Goal: Transaction & Acquisition: Purchase product/service

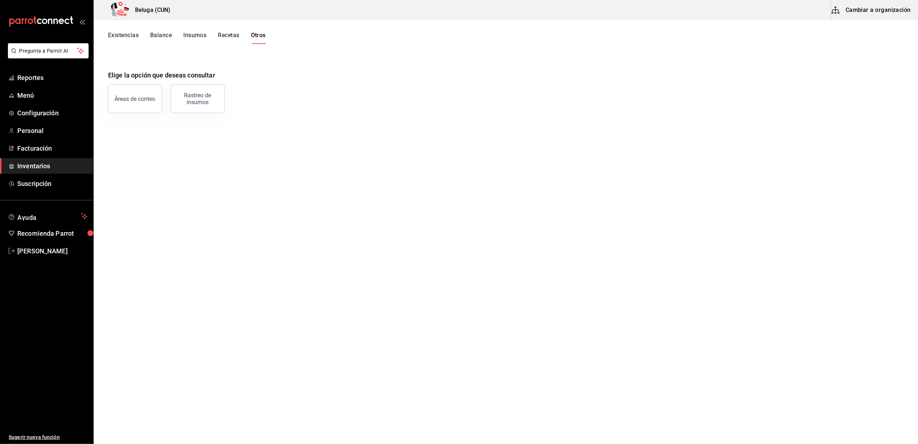
click at [33, 170] on span "Inventarios" at bounding box center [52, 166] width 70 height 10
click at [32, 145] on span "Facturación" at bounding box center [52, 148] width 70 height 10
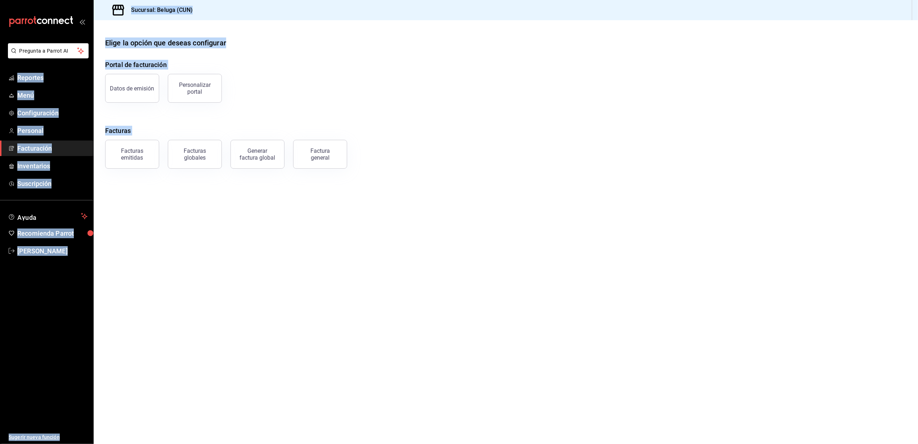
click at [158, 244] on main "Elige la opción que deseas configurar Portal de facturación Datos de emisión Pe…" at bounding box center [506, 231] width 824 height 423
click at [42, 166] on span "Inventarios" at bounding box center [52, 166] width 70 height 10
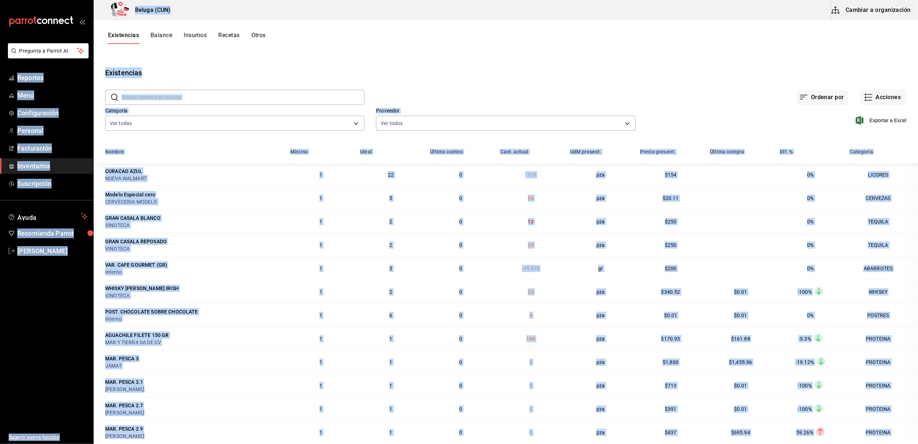
click at [24, 268] on ul "Sugerir nueva función" at bounding box center [46, 351] width 93 height 185
click at [38, 210] on button "Ayuda" at bounding box center [46, 216] width 93 height 14
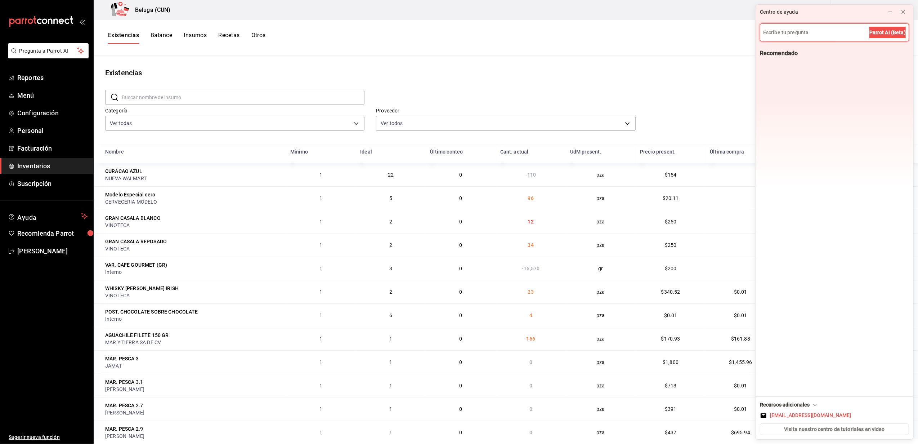
click at [31, 160] on link "Inventarios" at bounding box center [46, 165] width 93 height 15
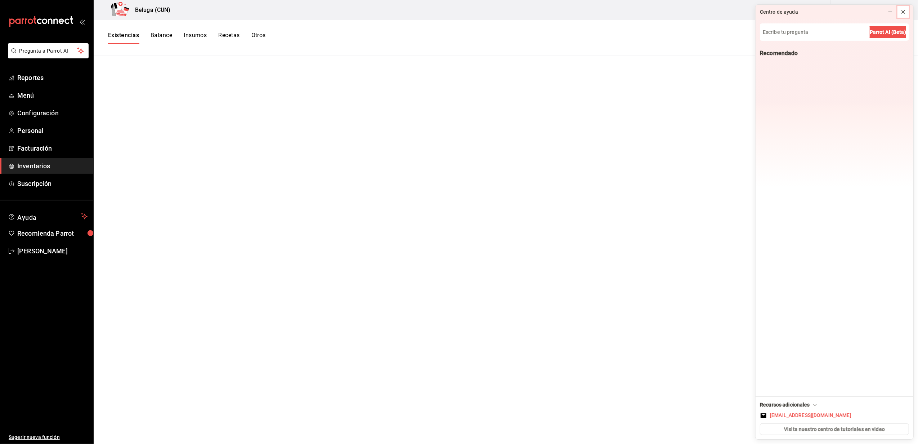
click at [905, 12] on icon at bounding box center [903, 12] width 6 height 6
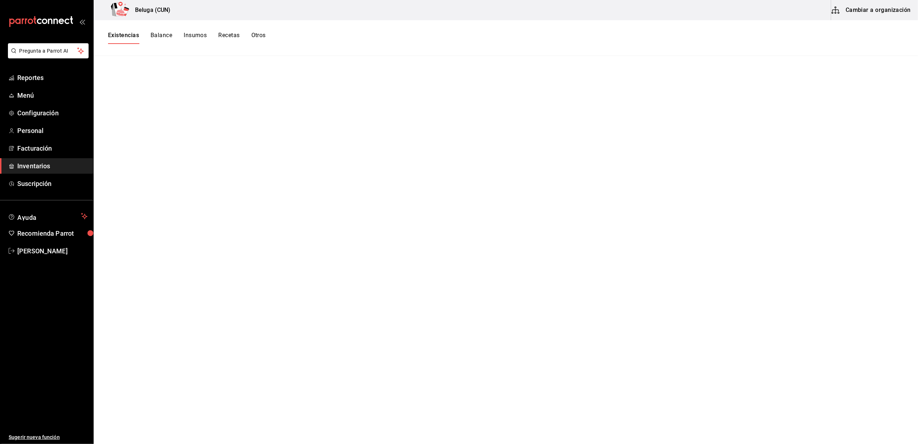
click at [32, 164] on span "Inventarios" at bounding box center [52, 166] width 70 height 10
click at [30, 150] on span "Facturación" at bounding box center [52, 148] width 70 height 10
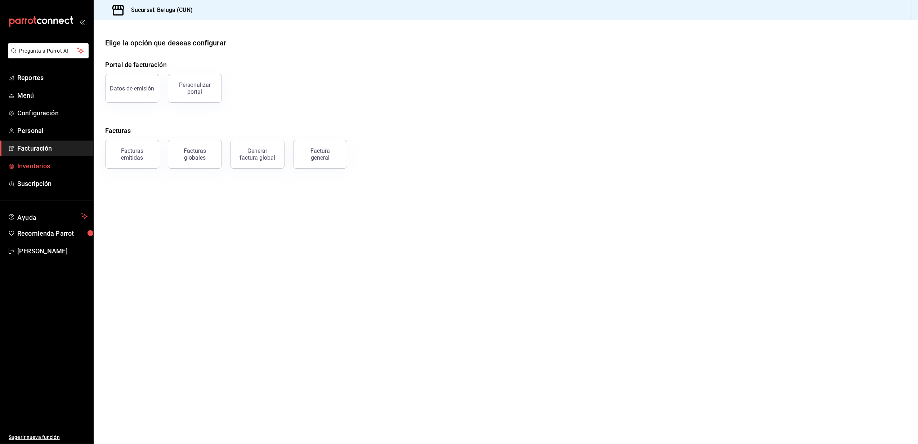
click at [35, 163] on span "Inventarios" at bounding box center [52, 166] width 70 height 10
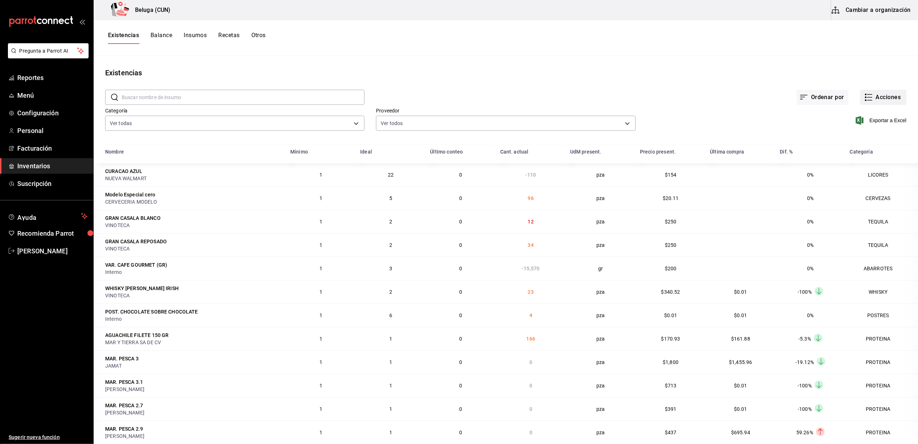
click at [875, 97] on button "Acciones" at bounding box center [883, 97] width 46 height 15
click at [867, 133] on span "Compra" at bounding box center [876, 137] width 60 height 8
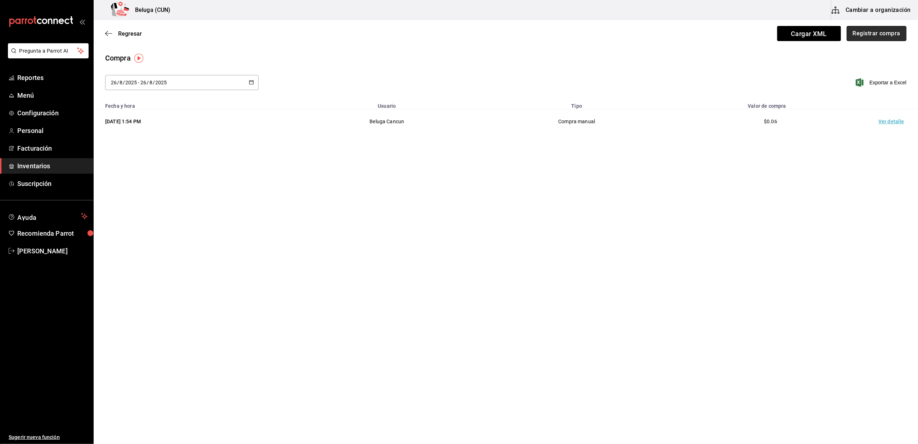
click at [865, 38] on button "Registrar compra" at bounding box center [877, 33] width 60 height 15
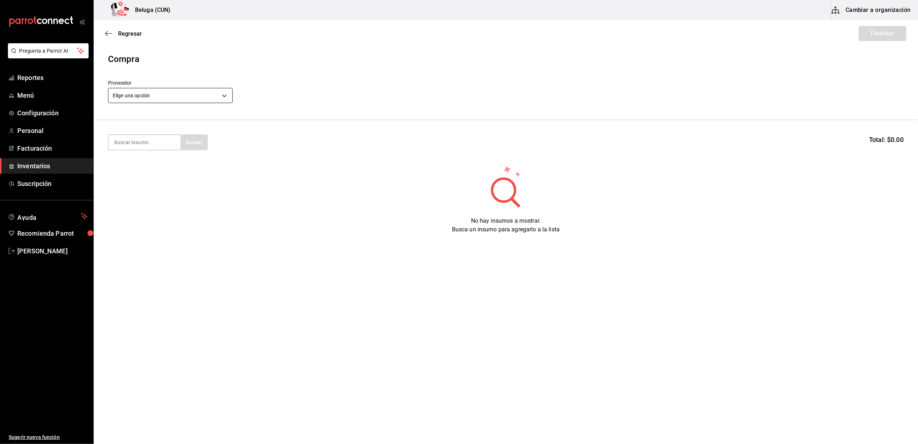
click at [231, 94] on body "Pregunta a Parrot AI Reportes Menú Configuración Personal Facturación Inventari…" at bounding box center [459, 201] width 918 height 403
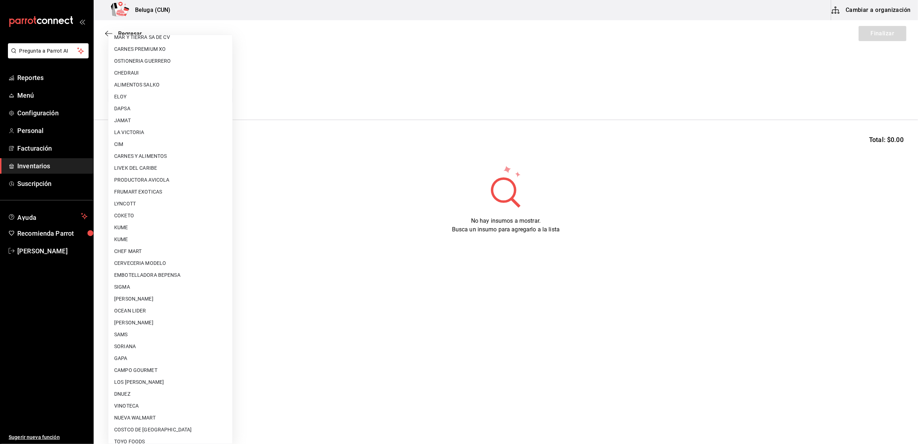
scroll to position [228, 0]
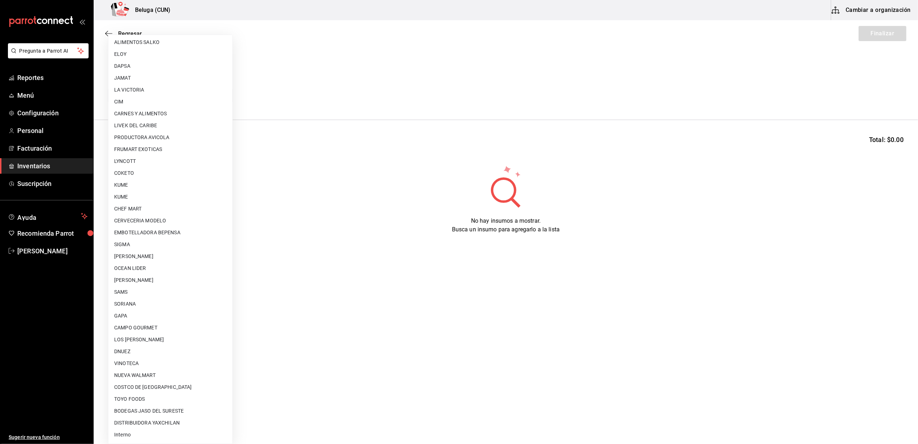
click at [127, 434] on li "Interno" at bounding box center [170, 434] width 124 height 12
type input "cf097a6b-1652-49c1-8634-faa24daf0fdd"
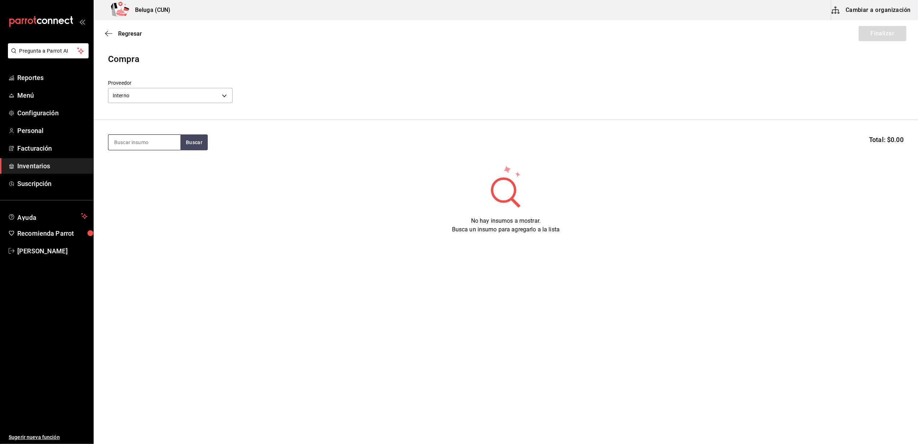
click at [167, 145] on input at bounding box center [144, 142] width 72 height 15
type input "frijol"
click at [147, 166] on div "FRIJOLES PARA TACOS ZARANDEADOS 100 GR" at bounding box center [144, 176] width 60 height 35
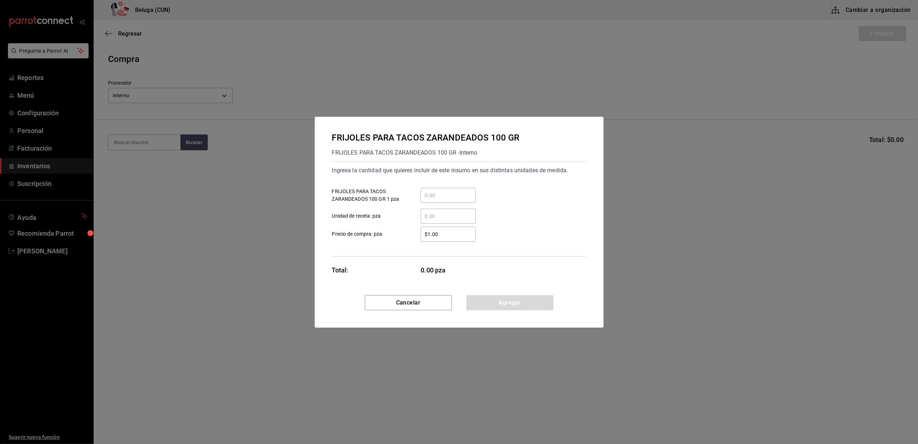
click at [459, 199] on div "​" at bounding box center [448, 195] width 55 height 15
click at [459, 199] on input "​ FRIJOLES PARA TACOS ZARANDEADOS 100 GR 1 pza" at bounding box center [448, 195] width 55 height 9
type input "38"
click at [400, 212] on label "​ Unidad de receta: pza" at bounding box center [404, 215] width 144 height 15
click at [421, 212] on input "​ Unidad de receta: pza" at bounding box center [448, 216] width 55 height 9
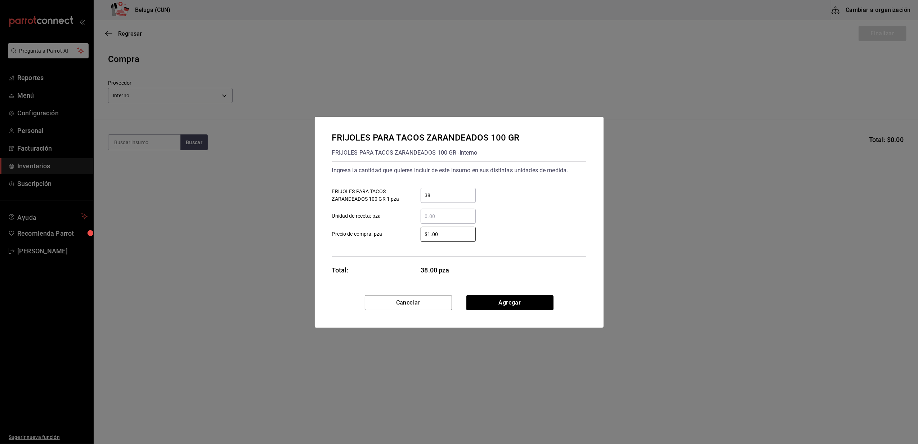
drag, startPoint x: 443, startPoint y: 236, endPoint x: 398, endPoint y: 238, distance: 45.1
click at [398, 238] on label "$1.00 ​ Precio de compra: pza" at bounding box center [404, 233] width 144 height 15
type input "$0.01"
click at [525, 308] on button "Agregar" at bounding box center [509, 302] width 87 height 15
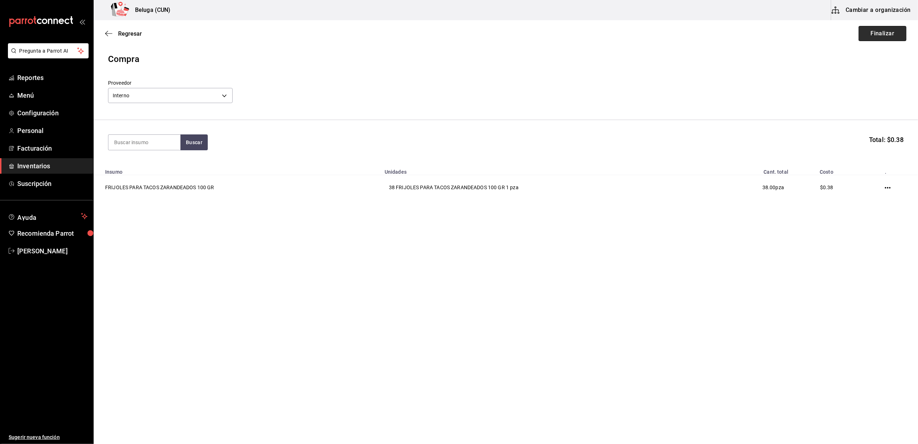
click at [882, 32] on button "Finalizar" at bounding box center [882, 33] width 48 height 15
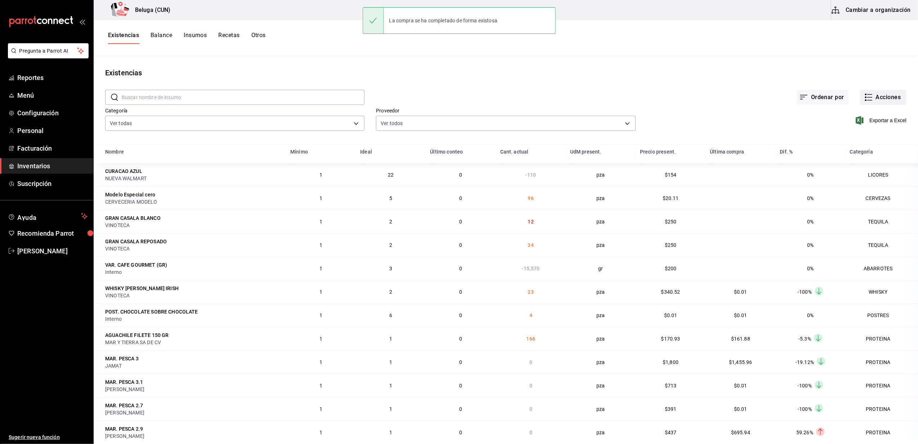
click at [887, 97] on button "Acciones" at bounding box center [883, 97] width 46 height 15
click at [867, 132] on li "Compra" at bounding box center [876, 136] width 72 height 19
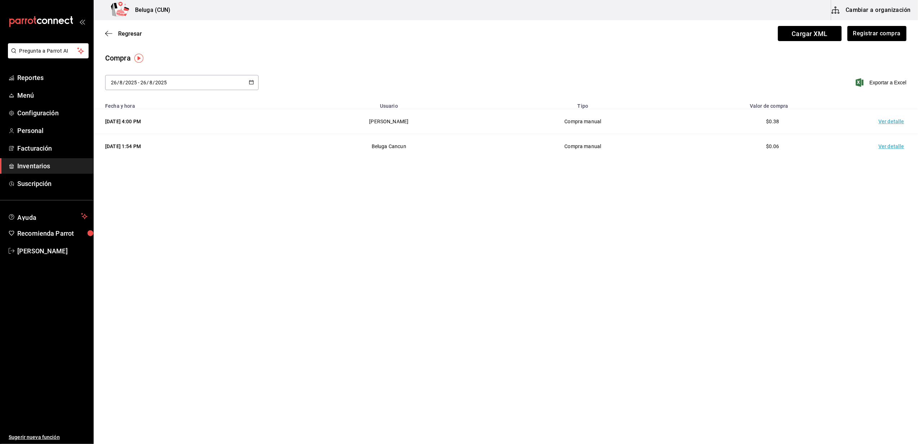
click at [883, 120] on td "Ver detalle" at bounding box center [892, 121] width 50 height 25
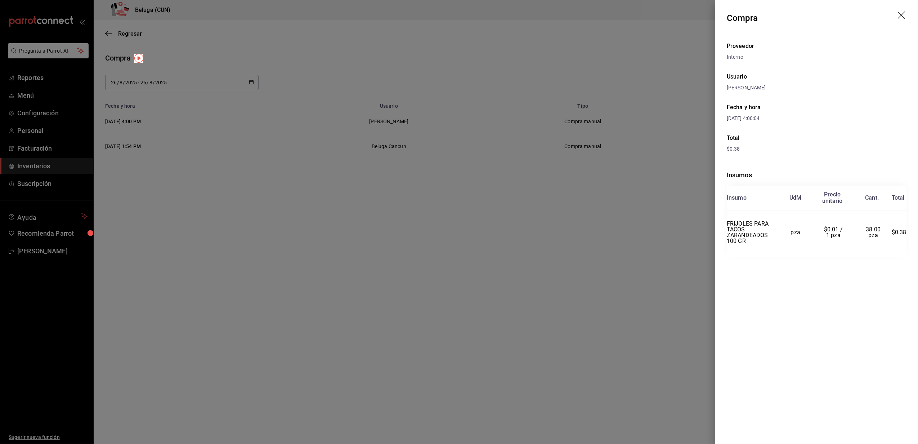
click at [902, 16] on icon "drag" at bounding box center [902, 16] width 9 height 9
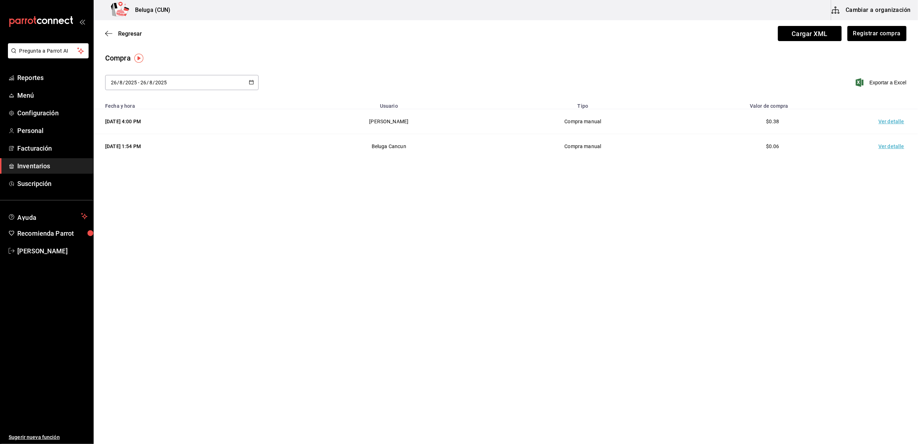
click at [36, 166] on span "Inventarios" at bounding box center [52, 166] width 70 height 10
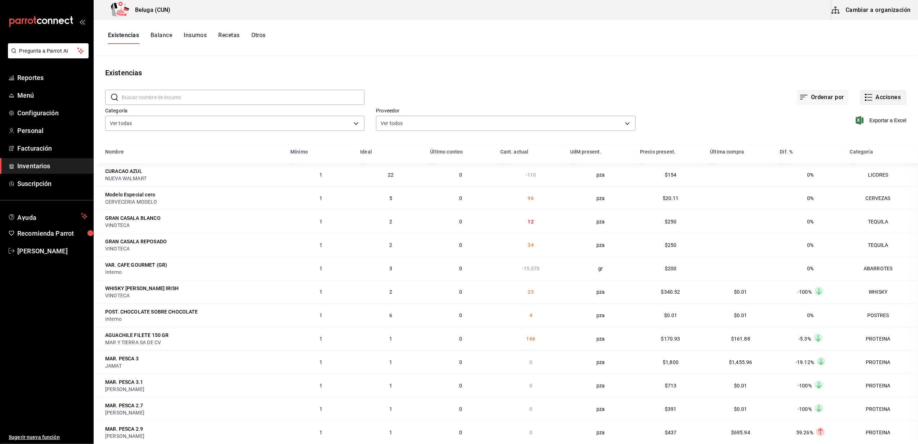
click at [872, 100] on button "Acciones" at bounding box center [883, 97] width 46 height 15
click at [857, 179] on li "Merma" at bounding box center [876, 174] width 72 height 19
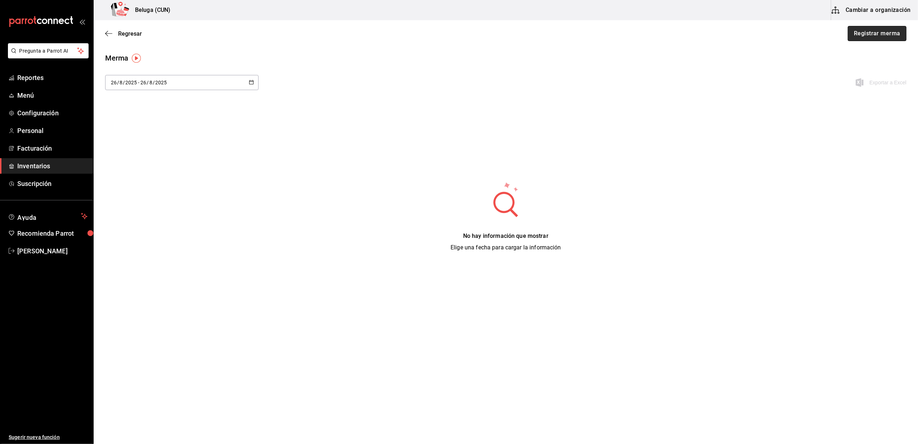
click at [885, 35] on button "Registrar merma" at bounding box center [877, 33] width 59 height 15
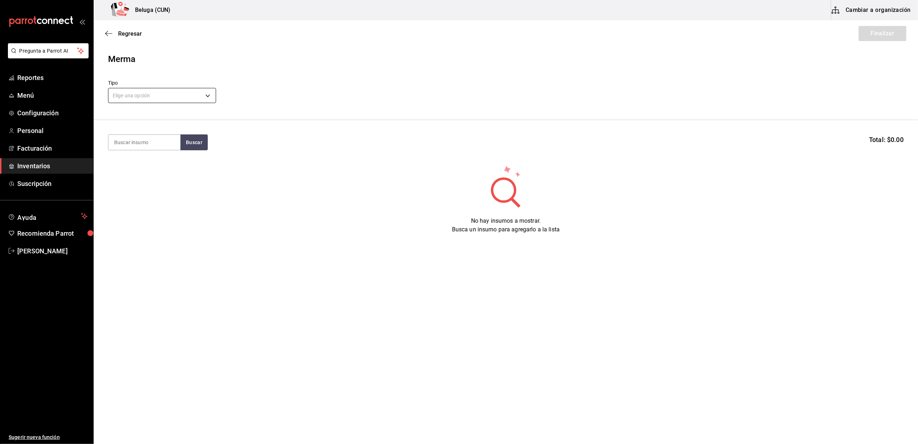
click at [207, 89] on body "Pregunta a Parrot AI Reportes Menú Configuración Personal Facturación Inventari…" at bounding box center [459, 201] width 918 height 403
click at [116, 143] on li "Error" at bounding box center [161, 142] width 107 height 12
type input "ERROR"
click at [176, 139] on input at bounding box center [144, 142] width 72 height 15
type input "ostio"
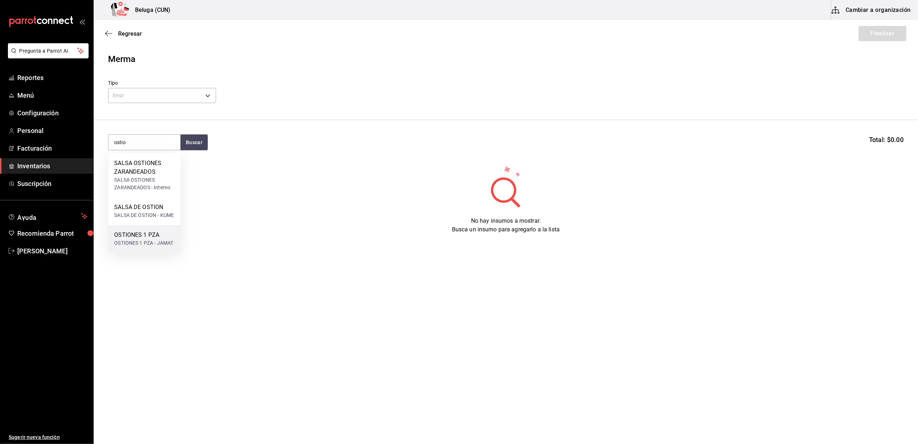
click at [146, 238] on div "OSTIONES 1 PZA" at bounding box center [143, 234] width 59 height 9
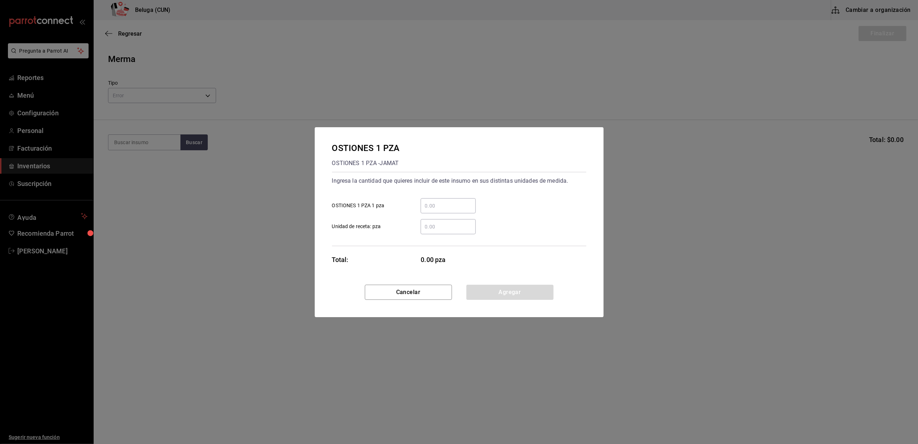
click at [458, 200] on div "​" at bounding box center [448, 205] width 55 height 15
click at [458, 201] on input "​ OSTIONES 1 PZA 1 pza" at bounding box center [448, 205] width 55 height 9
type input "12"
click at [402, 219] on label "​ Unidad de receta: pza" at bounding box center [404, 226] width 144 height 15
click at [421, 222] on input "​ Unidad de receta: pza" at bounding box center [448, 226] width 55 height 9
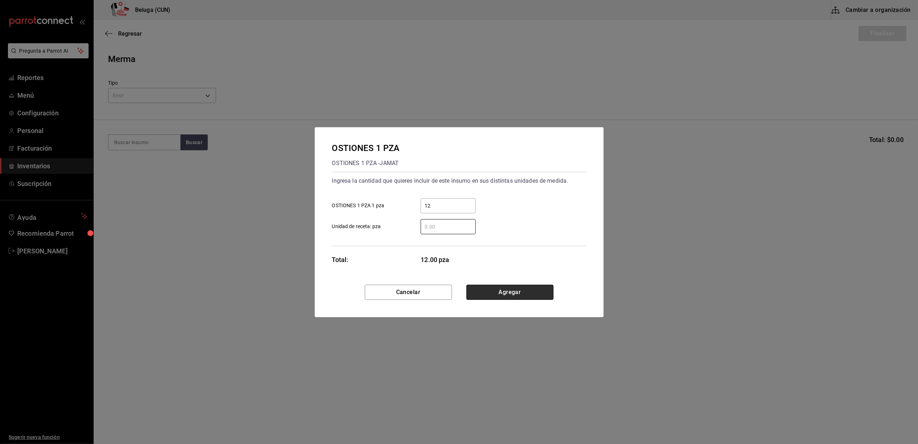
click at [510, 291] on button "Agregar" at bounding box center [509, 291] width 87 height 15
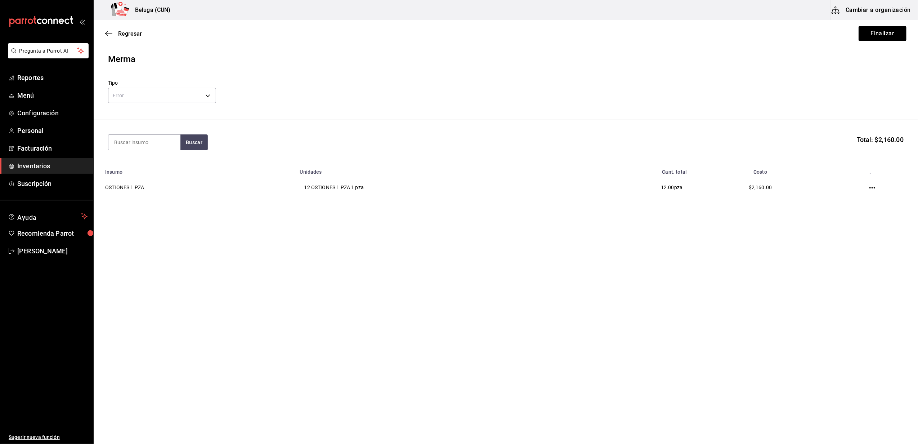
drag, startPoint x: 890, startPoint y: 34, endPoint x: 893, endPoint y: 52, distance: 18.2
click at [893, 52] on main "Regresar Finalizar Merma Tipo Error ERROR Buscar Total: $2,160.00 Insumo Unidad…" at bounding box center [506, 121] width 824 height 202
click at [880, 33] on button "Finalizar" at bounding box center [882, 33] width 48 height 15
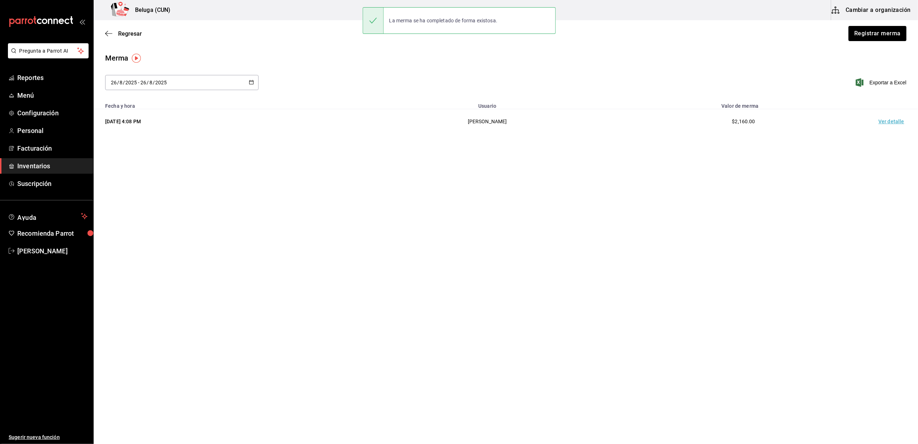
click at [883, 120] on td "Ver detalle" at bounding box center [892, 121] width 50 height 25
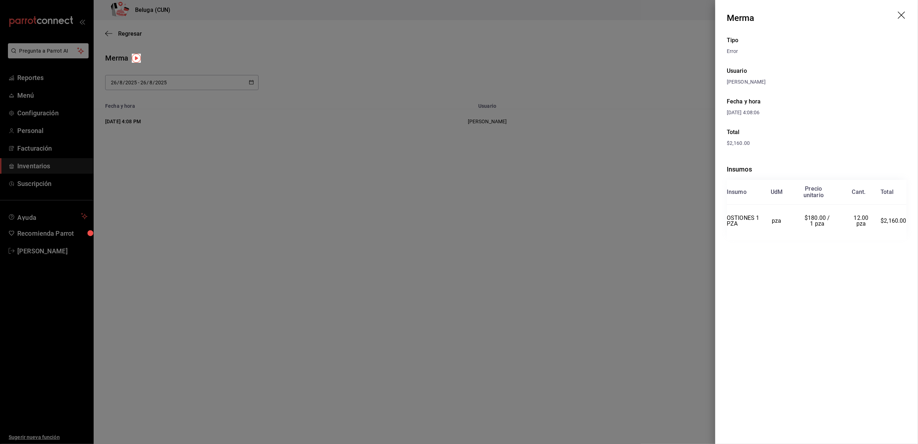
click at [906, 12] on header "Merma" at bounding box center [816, 18] width 203 height 36
click at [905, 14] on icon "drag" at bounding box center [902, 16] width 9 height 9
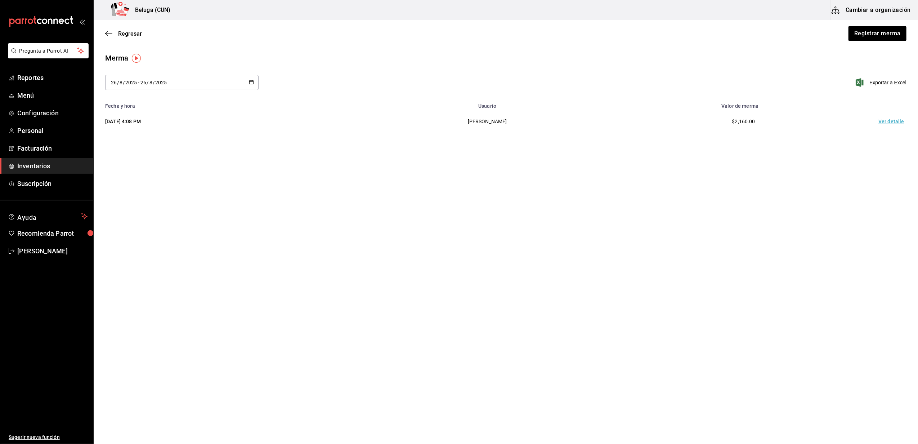
click at [38, 163] on span "Inventarios" at bounding box center [52, 166] width 70 height 10
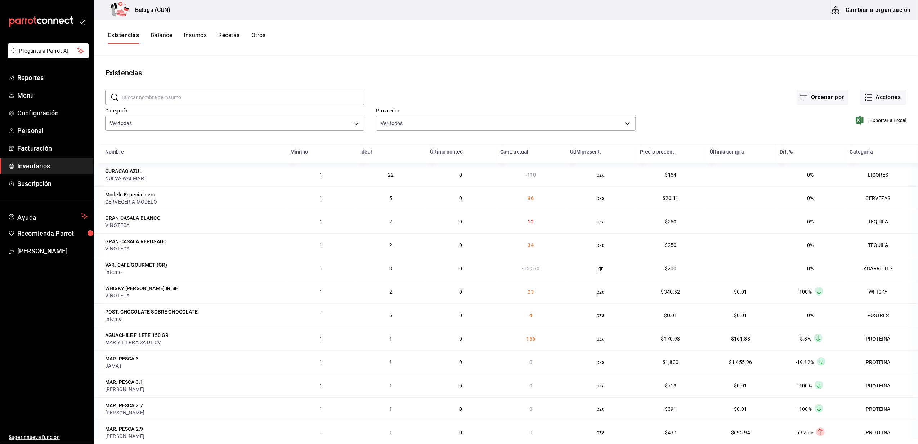
click at [201, 37] on button "Insumos" at bounding box center [195, 38] width 23 height 12
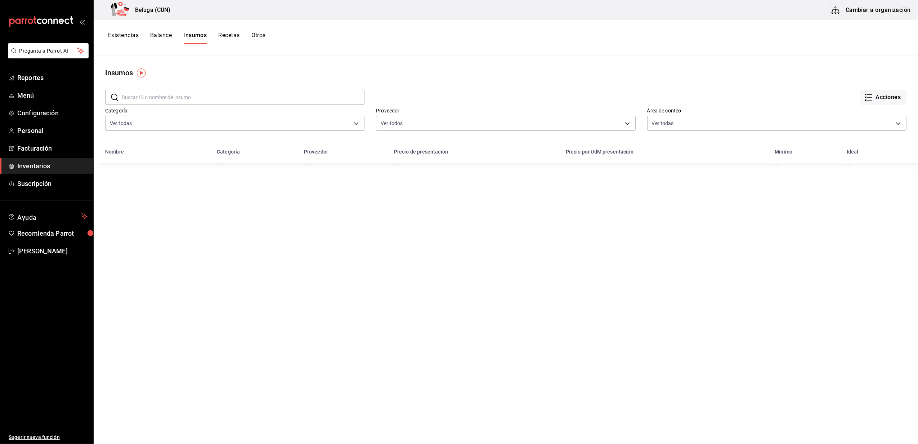
click at [175, 94] on input "text" at bounding box center [243, 97] width 243 height 14
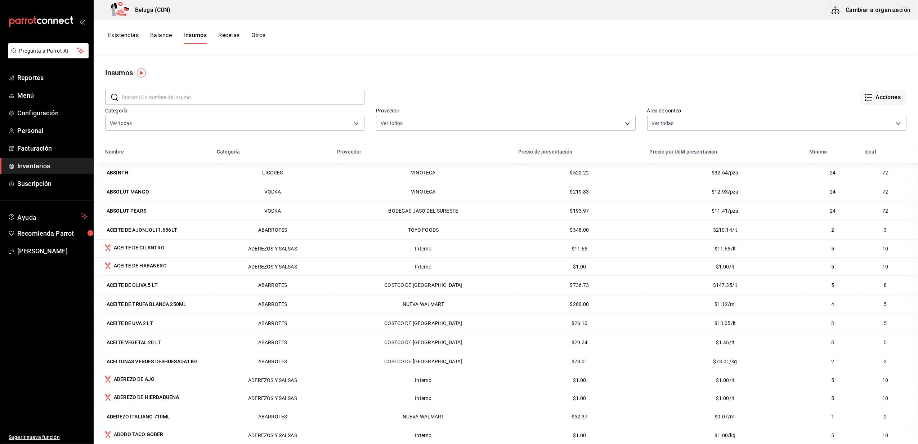
type input "OSTIONES"
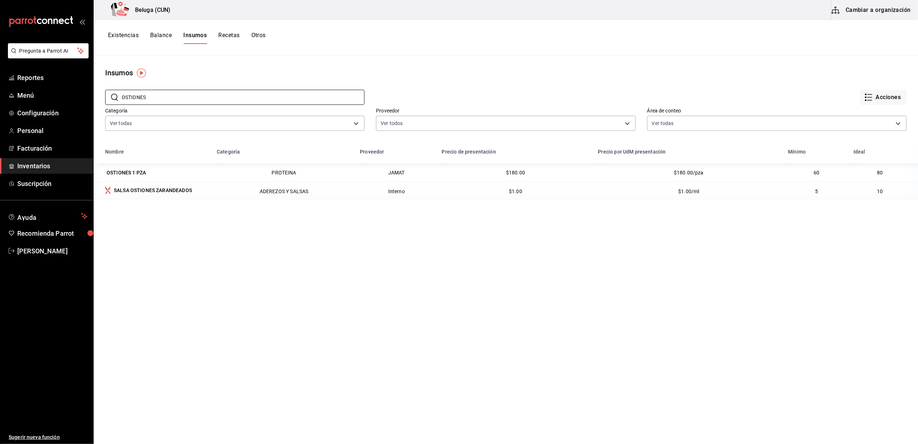
click at [127, 35] on button "Existencias" at bounding box center [123, 38] width 31 height 12
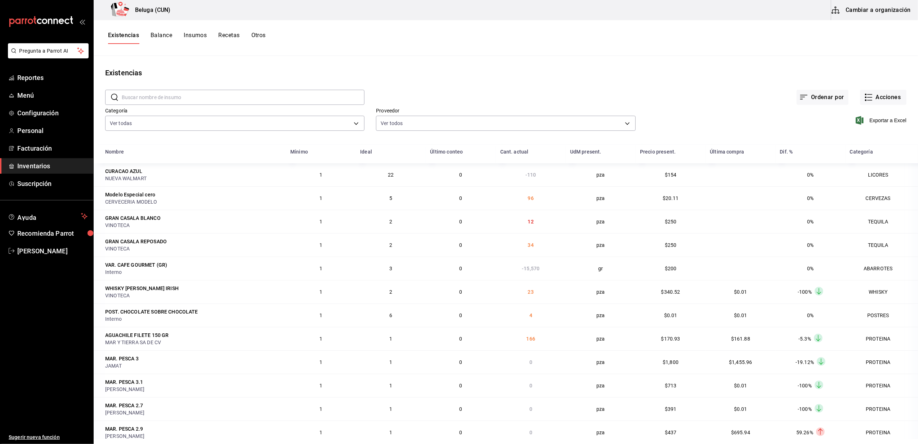
click at [156, 98] on input "text" at bounding box center [243, 97] width 243 height 14
type input "OSTIONES"
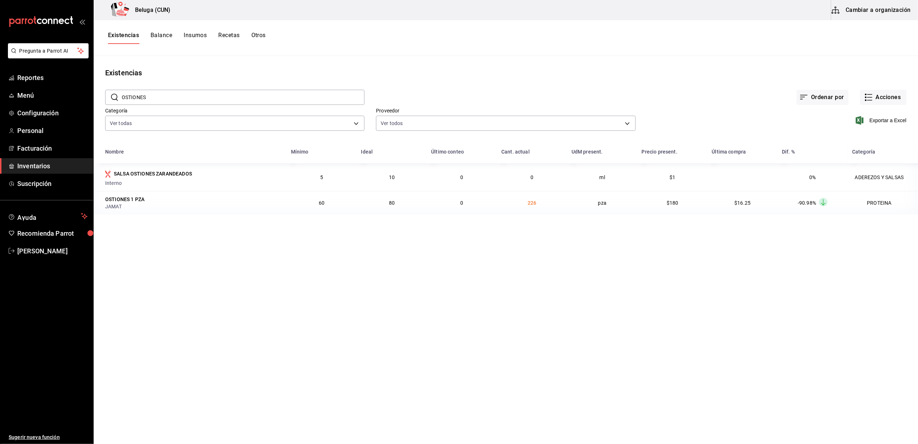
click at [140, 195] on td "OSTIONES 1 PZA JAMAT" at bounding box center [190, 202] width 193 height 23
click at [42, 164] on span "Inventarios" at bounding box center [52, 166] width 70 height 10
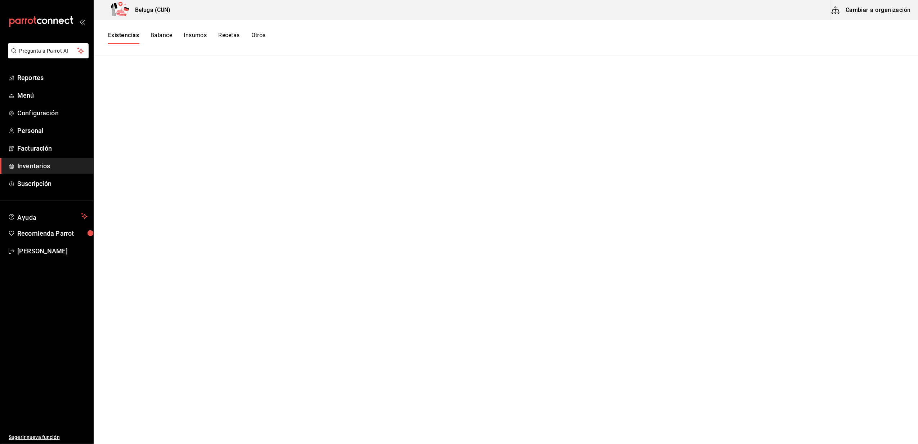
click at [42, 163] on span "Inventarios" at bounding box center [52, 166] width 70 height 10
click at [36, 165] on span "Inventarios" at bounding box center [52, 166] width 70 height 10
click at [38, 140] on link "Facturación" at bounding box center [46, 147] width 93 height 15
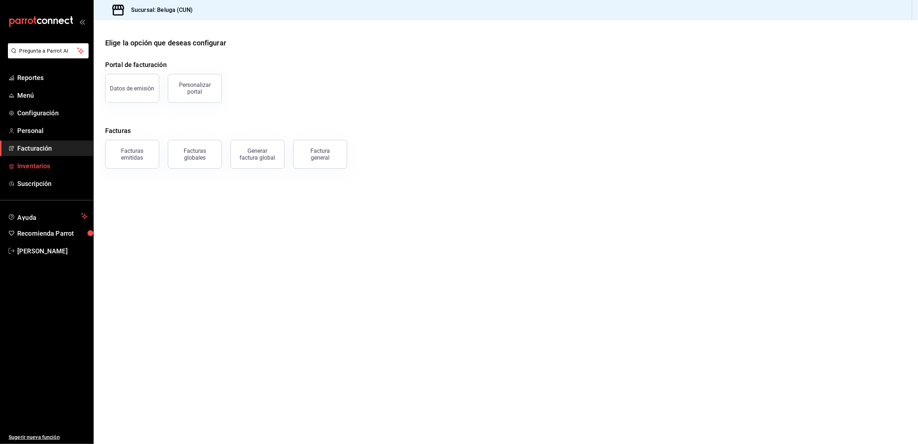
click at [32, 167] on span "Inventarios" at bounding box center [52, 166] width 70 height 10
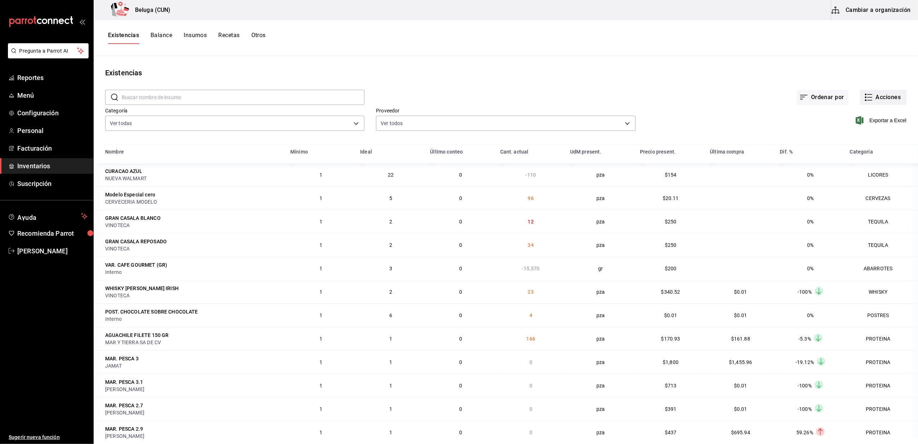
click at [869, 94] on button "Acciones" at bounding box center [883, 97] width 46 height 15
click at [850, 138] on span "Compra" at bounding box center [876, 137] width 60 height 8
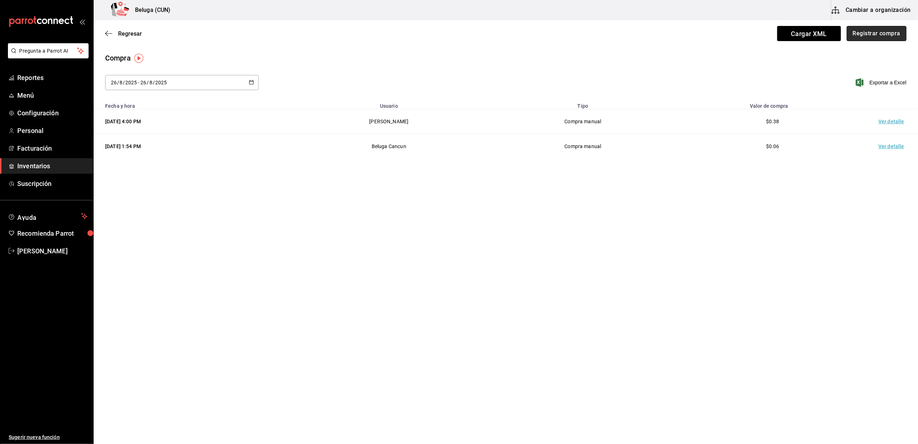
click at [880, 30] on button "Registrar compra" at bounding box center [877, 33] width 60 height 15
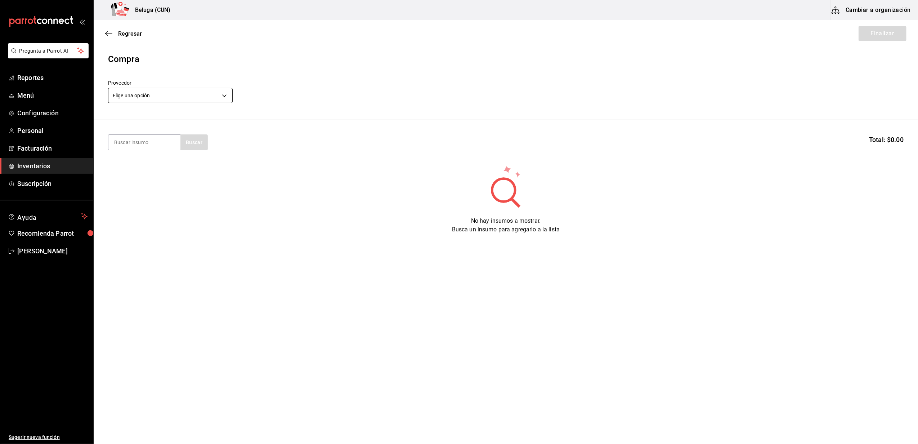
click at [209, 91] on body "Pregunta a Parrot AI Reportes Menú Configuración Personal Facturación Inventari…" at bounding box center [459, 201] width 918 height 403
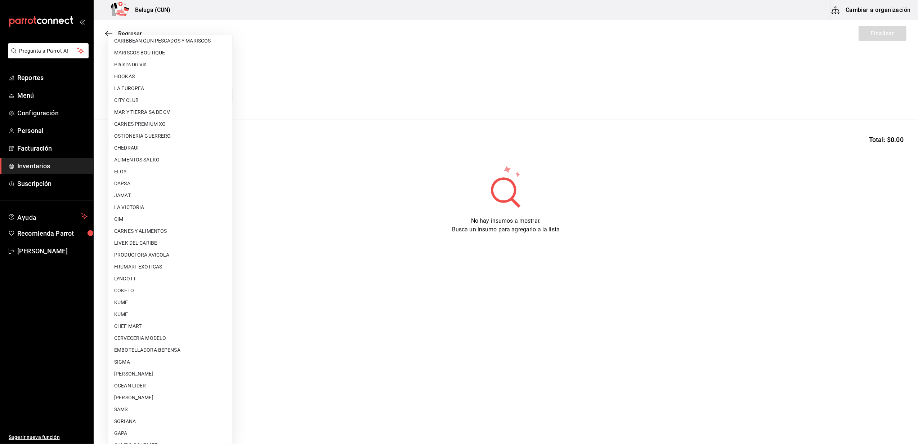
scroll to position [192, 0]
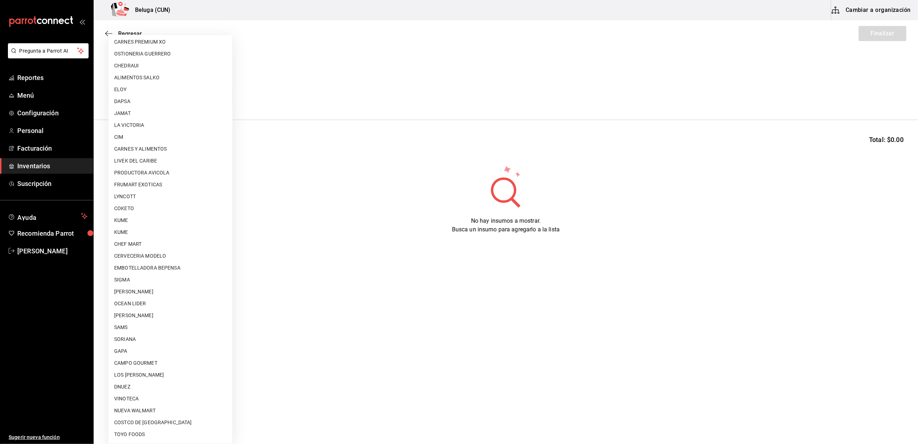
click at [149, 304] on li "OCEAN LIDER" at bounding box center [170, 303] width 124 height 12
type input "418ad5b3-5aac-43ae-8a20-ce68503a9856"
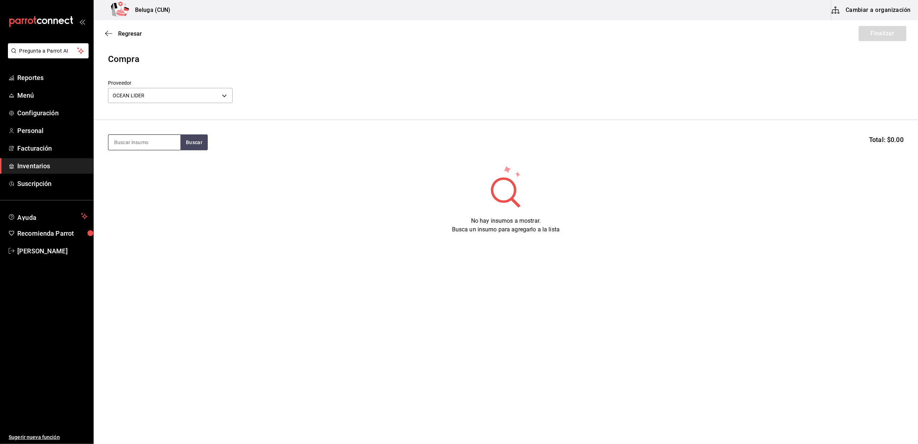
click at [152, 145] on input at bounding box center [144, 142] width 72 height 15
type input "sinalo"
drag, startPoint x: 154, startPoint y: 145, endPoint x: 311, endPoint y: 146, distance: 157.0
click at [346, 129] on section "sinalo Buscar Total: $0.00" at bounding box center [506, 142] width 824 height 45
click at [151, 143] on input "sinalo" at bounding box center [144, 142] width 72 height 15
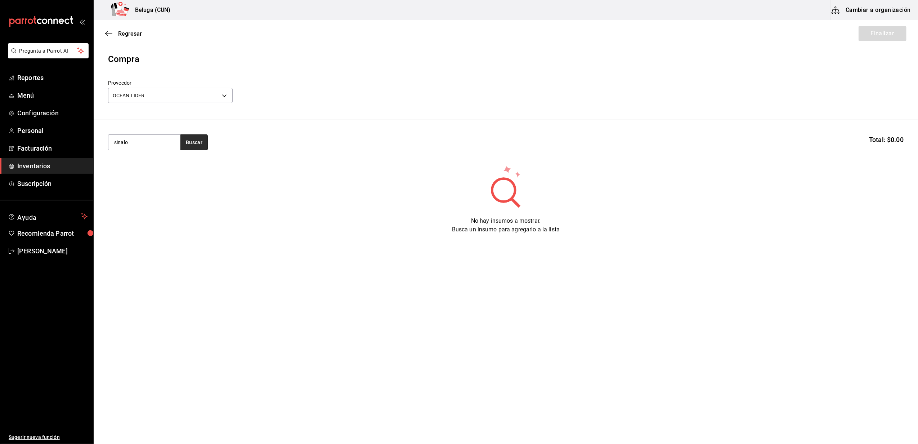
click at [190, 142] on button "Buscar" at bounding box center [193, 142] width 27 height 16
click at [143, 185] on div "CAMARON 26-30 150 GR SINALOA Y PERLA NEGRA - OCEAN LIDER" at bounding box center [144, 196] width 60 height 23
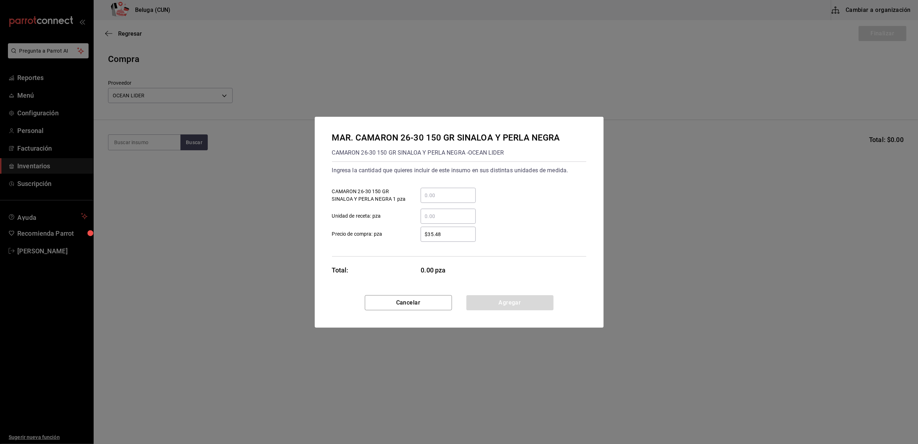
click at [453, 196] on input "​ CAMARON 26-30 150 GR SINALOA Y PERLA NEGRA 1 pza" at bounding box center [448, 195] width 55 height 9
type input "6"
click at [405, 219] on label "​ Unidad de receta: pza" at bounding box center [404, 215] width 144 height 15
click at [421, 219] on input "​ Unidad de receta: pza" at bounding box center [448, 216] width 55 height 9
drag, startPoint x: 431, startPoint y: 231, endPoint x: 414, endPoint y: 230, distance: 17.3
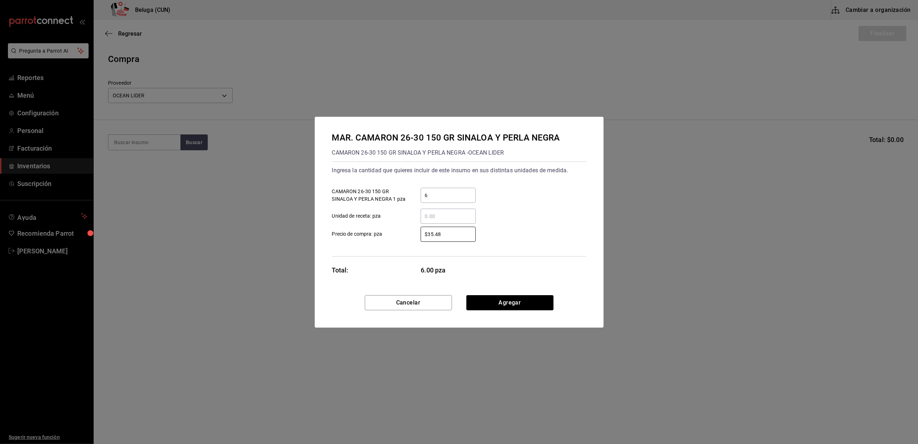
click at [414, 230] on div "$35.48 ​" at bounding box center [442, 233] width 67 height 15
type input "$0.01"
click at [492, 299] on button "Agregar" at bounding box center [509, 302] width 87 height 15
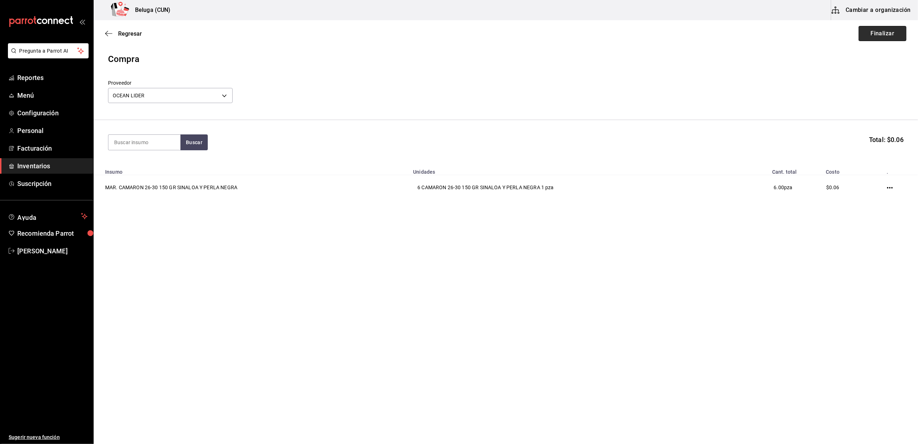
click at [881, 38] on button "Finalizar" at bounding box center [882, 33] width 48 height 15
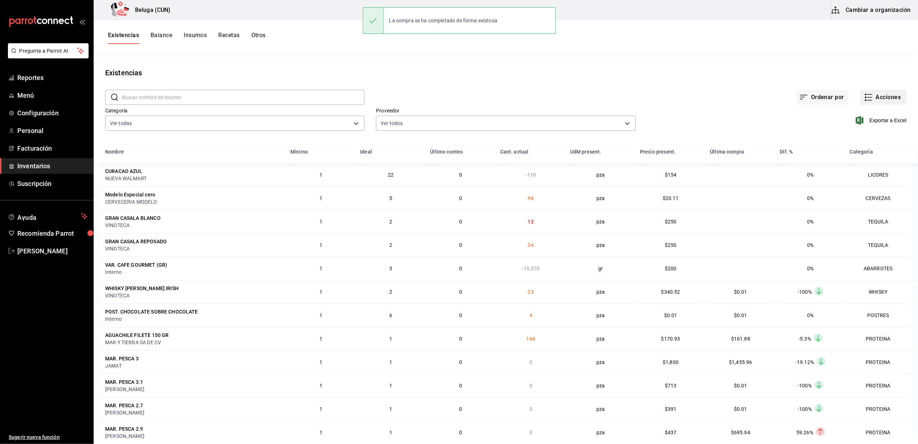
click at [870, 98] on button "Acciones" at bounding box center [883, 97] width 46 height 15
click at [860, 136] on span "Compra" at bounding box center [876, 137] width 60 height 8
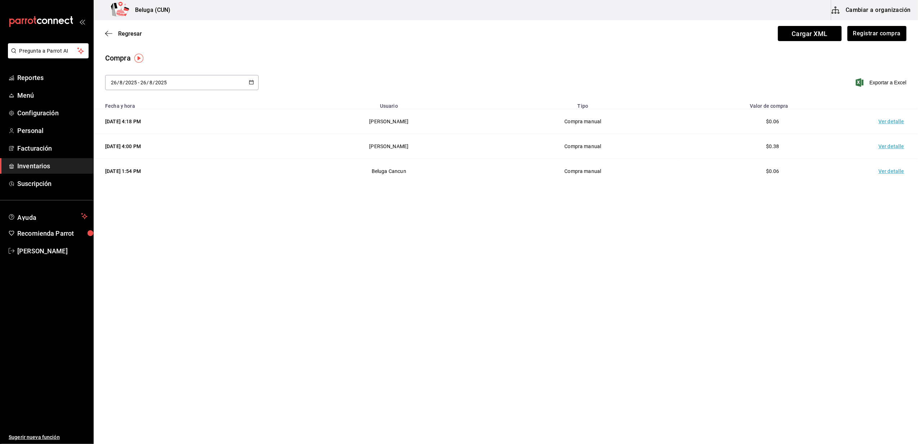
click at [890, 118] on td "Ver detalle" at bounding box center [892, 121] width 50 height 25
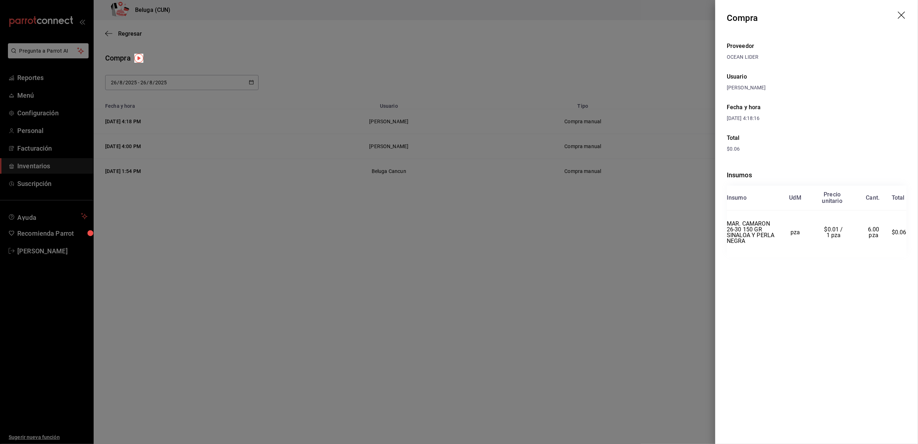
click at [903, 17] on icon "drag" at bounding box center [902, 16] width 9 height 9
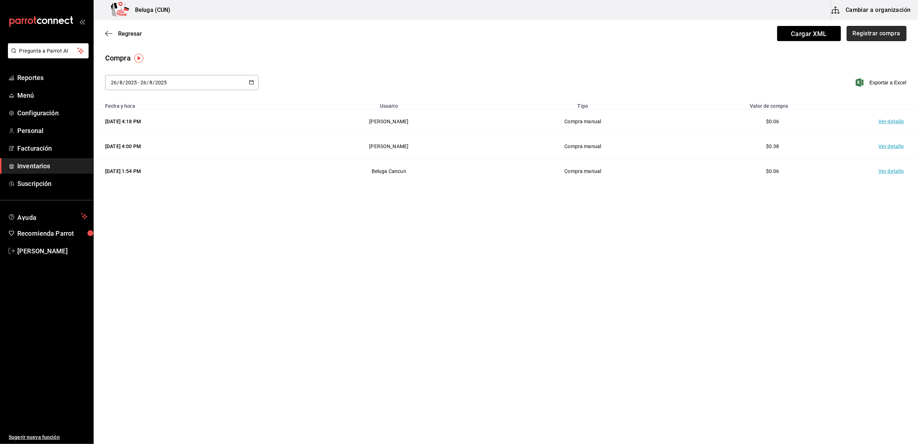
click at [875, 34] on button "Registrar compra" at bounding box center [877, 33] width 60 height 15
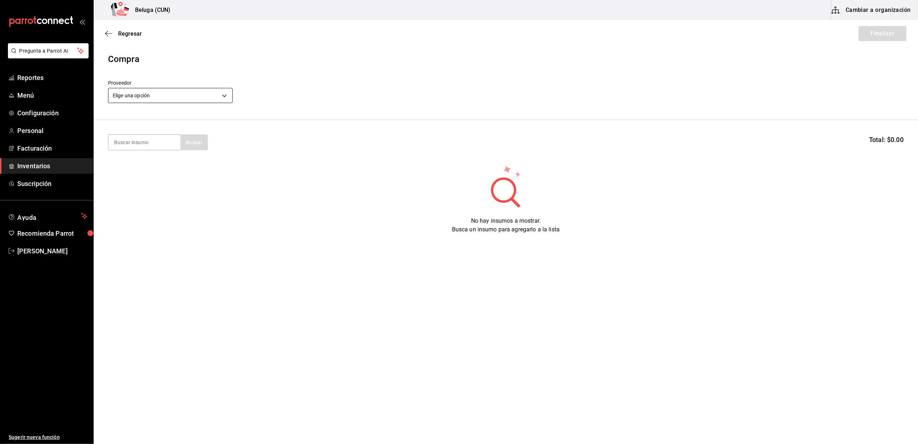
click at [173, 97] on body "Pregunta a Parrot AI Reportes Menú Configuración Personal Facturación Inventari…" at bounding box center [459, 201] width 918 height 403
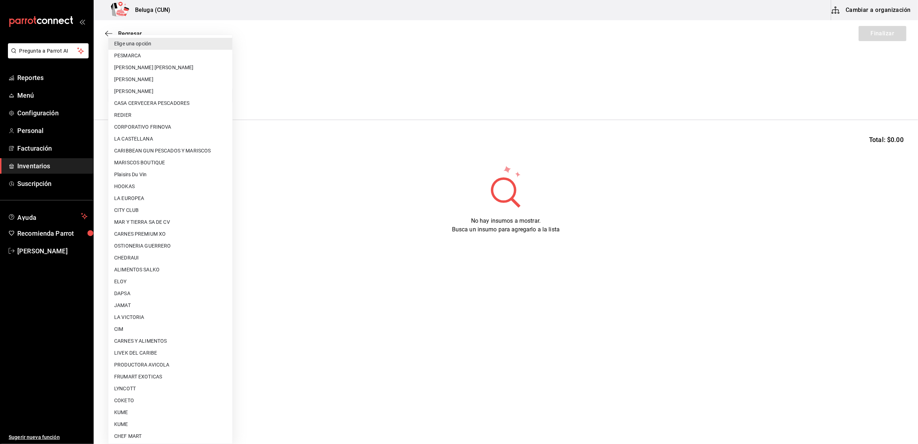
click at [147, 225] on li "MAR Y TIERRA SA DE CV" at bounding box center [170, 222] width 124 height 12
type input "fce2cdb5-550f-4109-9081-bbba6fbee69f"
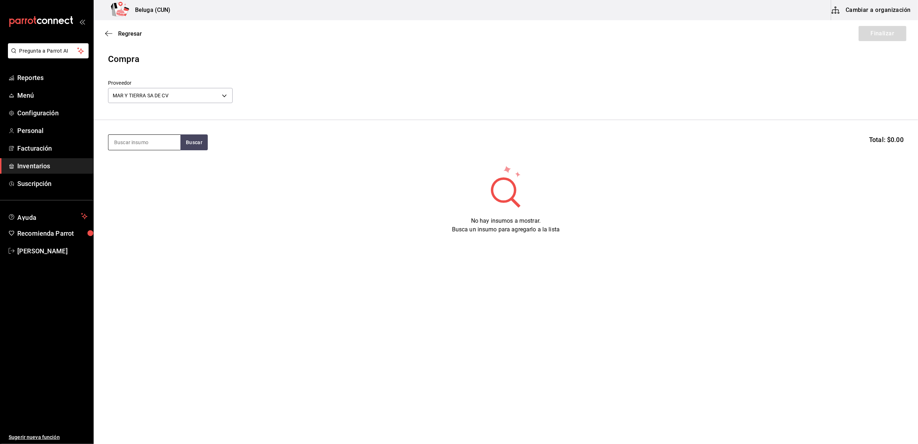
click at [145, 140] on input at bounding box center [144, 142] width 72 height 15
type input "filet"
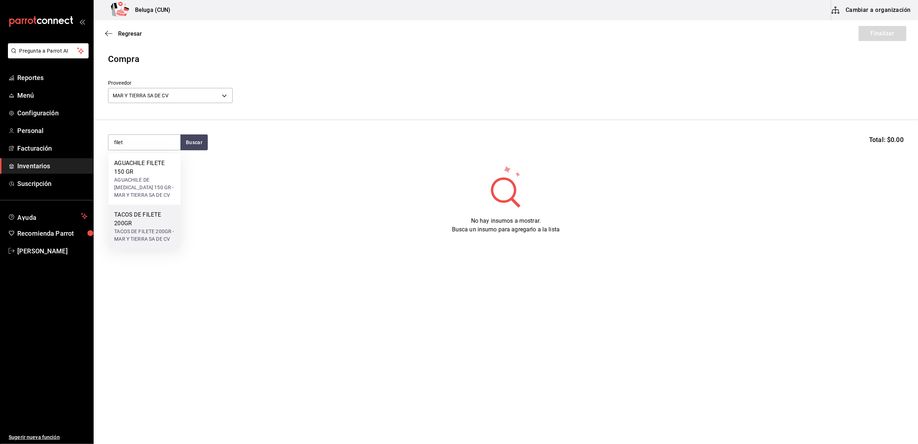
click at [126, 228] on div "TACOS DE FILETE 200GR - MAR Y TIERRA SA DE CV" at bounding box center [144, 235] width 60 height 15
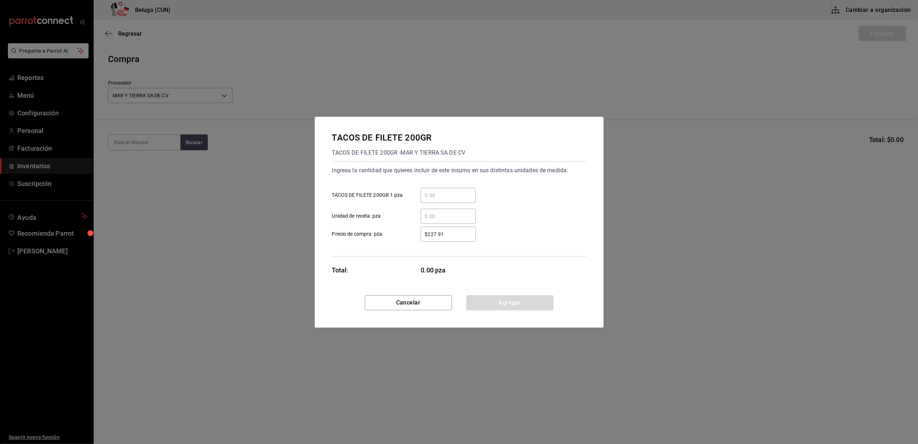
click at [457, 192] on input "​ TACOS DE FILETE 200GR 1 pza" at bounding box center [448, 195] width 55 height 9
type input "15"
click at [400, 210] on label "​ Unidad de receta: pza" at bounding box center [404, 215] width 144 height 15
click at [421, 212] on input "​ Unidad de receta: pza" at bounding box center [448, 216] width 55 height 9
drag, startPoint x: 447, startPoint y: 238, endPoint x: 419, endPoint y: 233, distance: 27.8
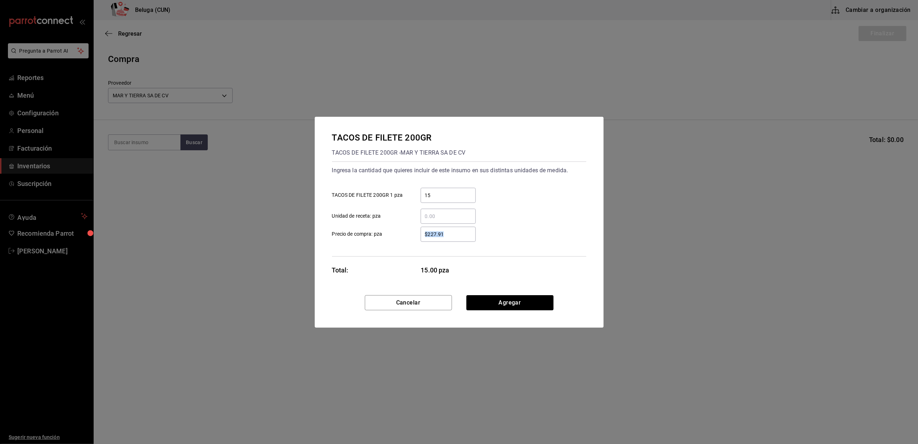
click at [419, 233] on div "$227.91 ​" at bounding box center [442, 233] width 67 height 15
click at [412, 222] on div "​" at bounding box center [442, 215] width 67 height 15
click at [421, 220] on input "​ Unidad de receta: pza" at bounding box center [448, 216] width 55 height 9
drag, startPoint x: 451, startPoint y: 232, endPoint x: 402, endPoint y: 228, distance: 48.8
click at [402, 228] on label "$227.91 ​ Precio de compra: pza" at bounding box center [404, 233] width 144 height 15
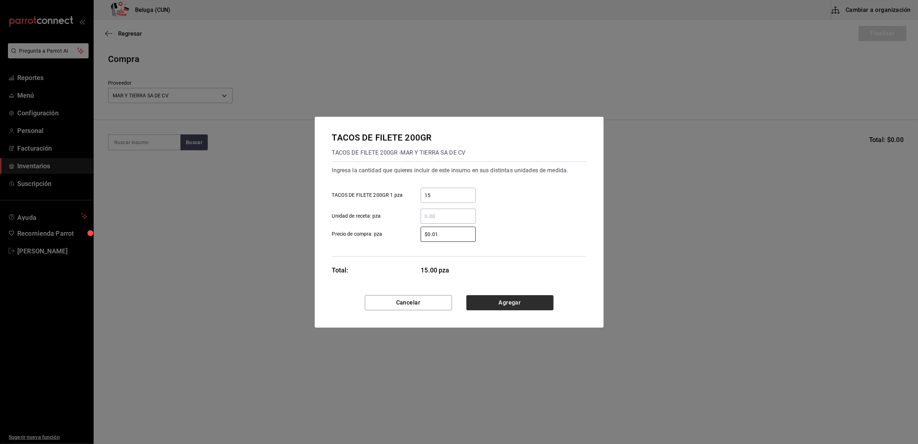
type input "$0.01"
click at [502, 303] on button "Agregar" at bounding box center [509, 302] width 87 height 15
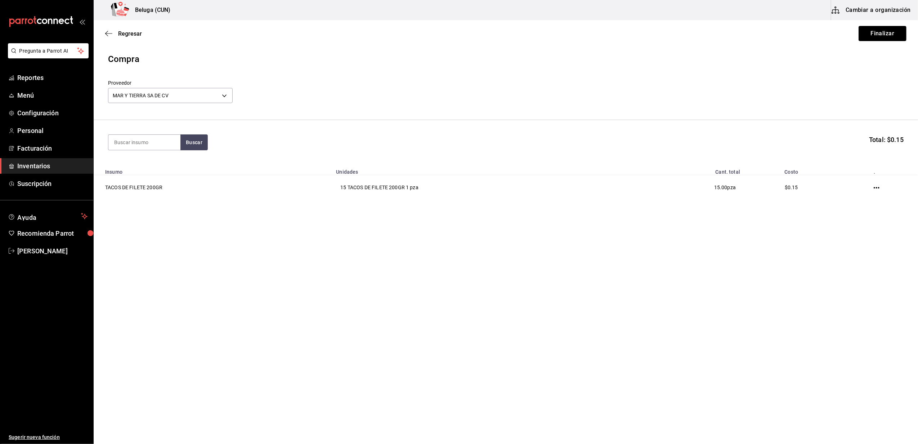
click at [875, 33] on button "Finalizar" at bounding box center [882, 33] width 48 height 15
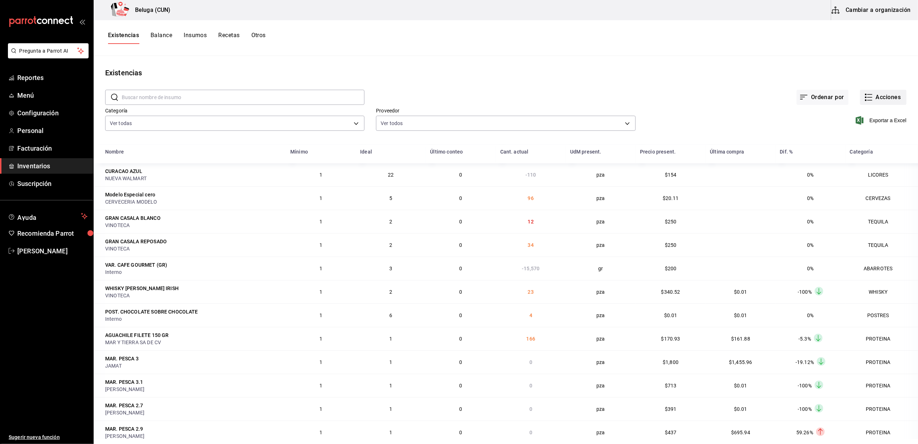
click at [880, 100] on button "Acciones" at bounding box center [883, 97] width 46 height 15
click at [862, 135] on span "Compra" at bounding box center [876, 137] width 60 height 8
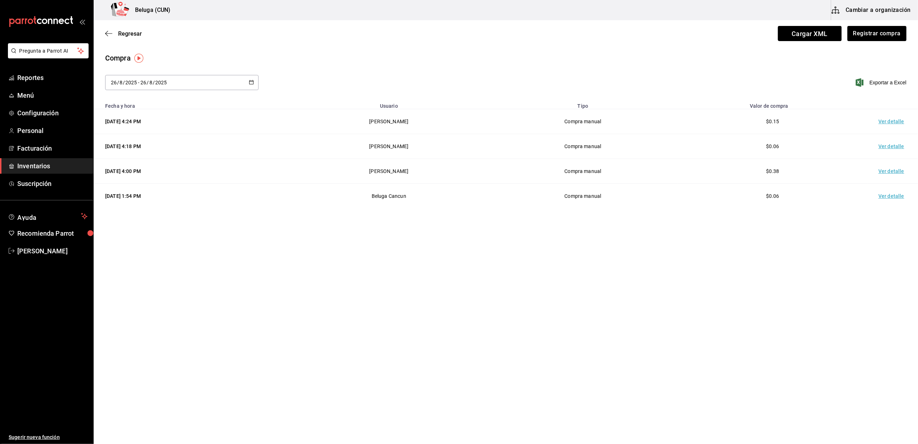
click at [899, 121] on td "Ver detalle" at bounding box center [892, 121] width 50 height 25
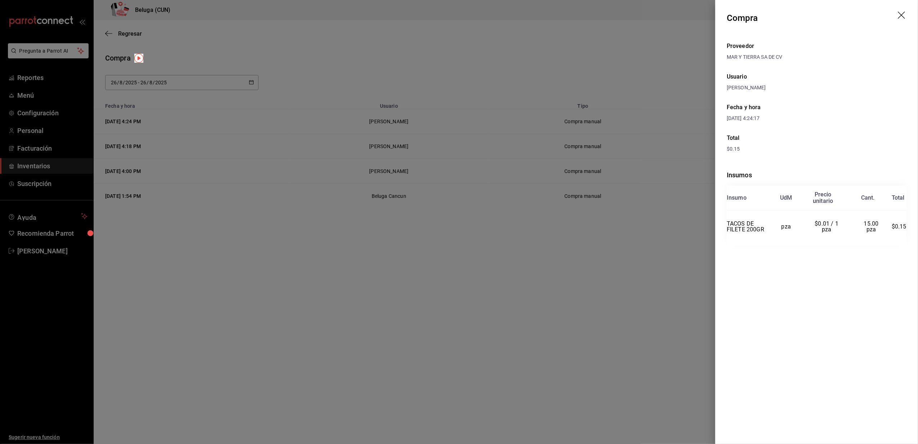
click at [902, 14] on icon "drag" at bounding box center [902, 16] width 9 height 9
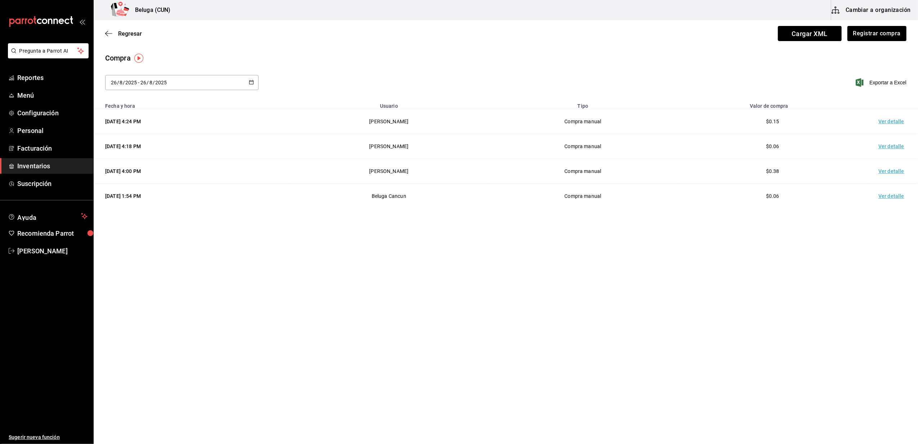
click at [31, 163] on span "Inventarios" at bounding box center [52, 166] width 70 height 10
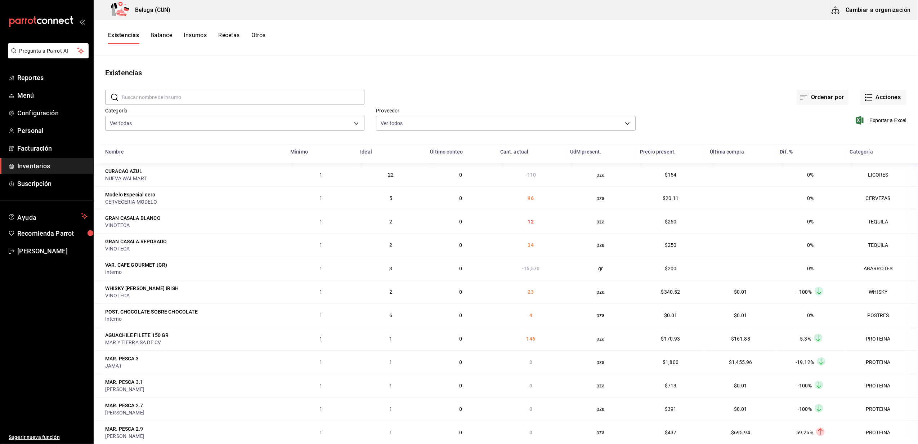
click at [46, 169] on span "Inventarios" at bounding box center [52, 166] width 70 height 10
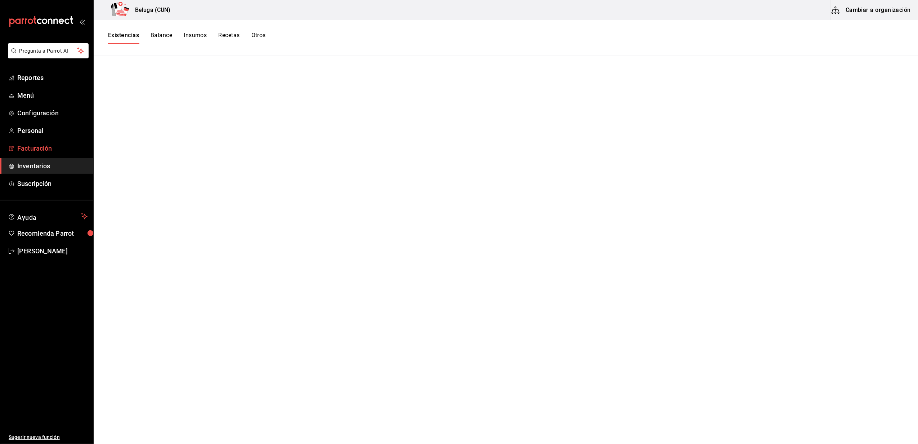
click at [40, 145] on span "Facturación" at bounding box center [52, 148] width 70 height 10
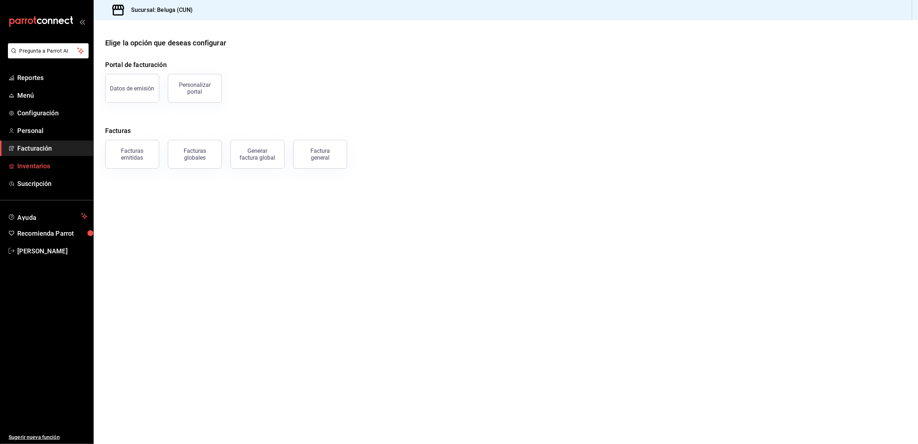
click at [38, 162] on span "Inventarios" at bounding box center [52, 166] width 70 height 10
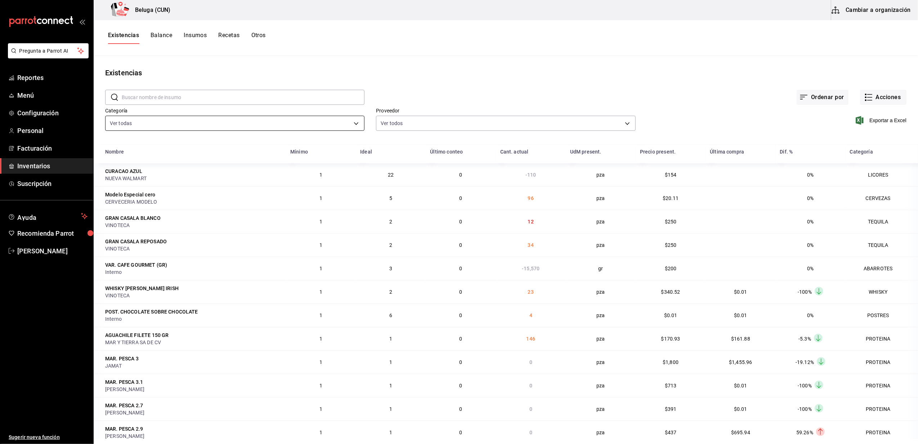
click at [354, 124] on body "Pregunta a Parrot AI Reportes Menú Configuración Personal Facturación Inventari…" at bounding box center [459, 219] width 918 height 439
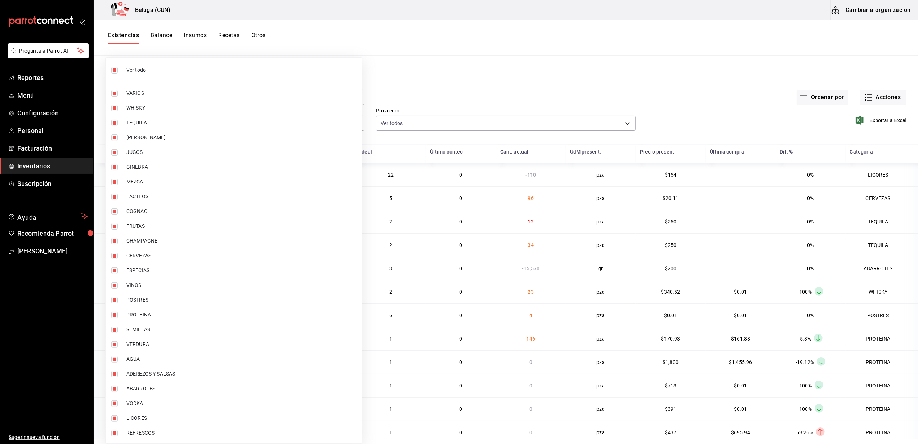
click at [112, 70] on input "checkbox" at bounding box center [114, 70] width 6 height 6
checkbox input "false"
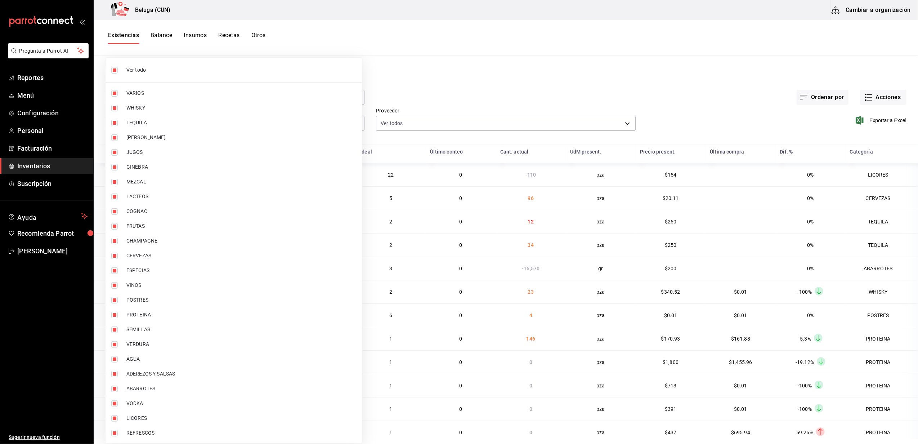
checkbox input "false"
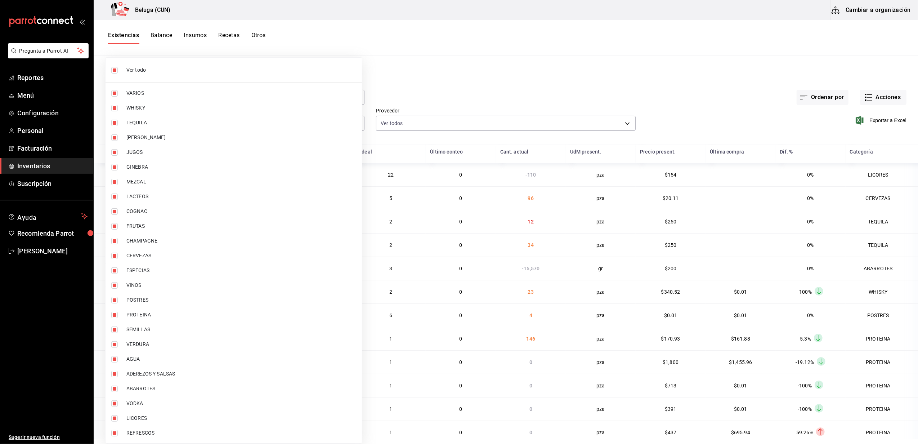
checkbox input "false"
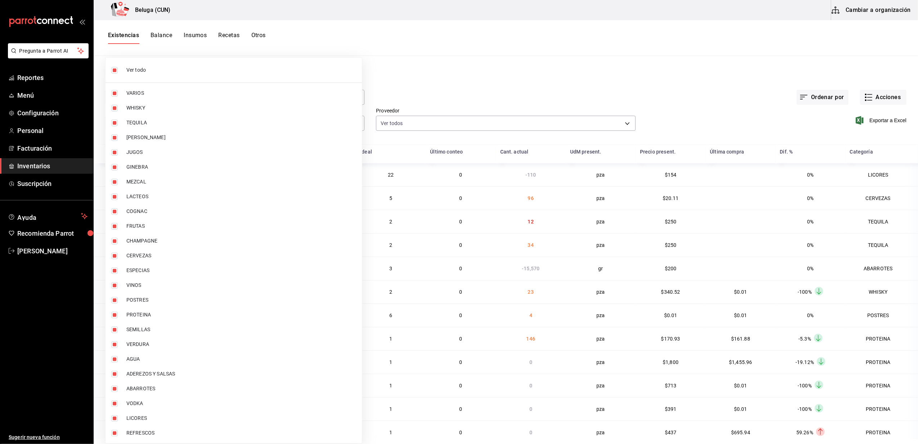
checkbox input "false"
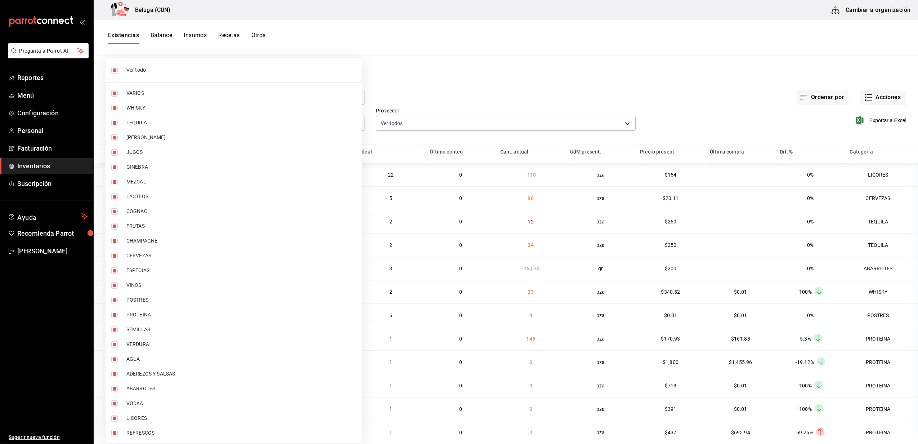
checkbox input "false"
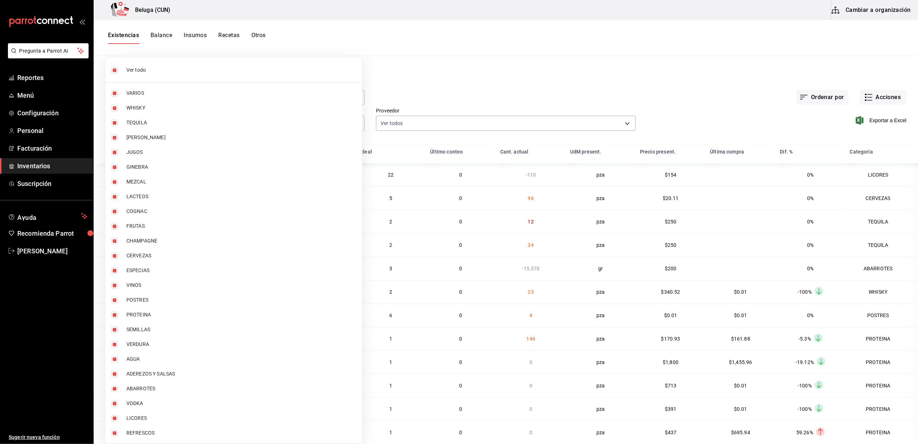
checkbox input "false"
click at [116, 300] on input "checkbox" at bounding box center [114, 300] width 6 height 6
checkbox input "true"
type input "43c9e2b0-4afa-46e8-9575-d8271eaf3d25"
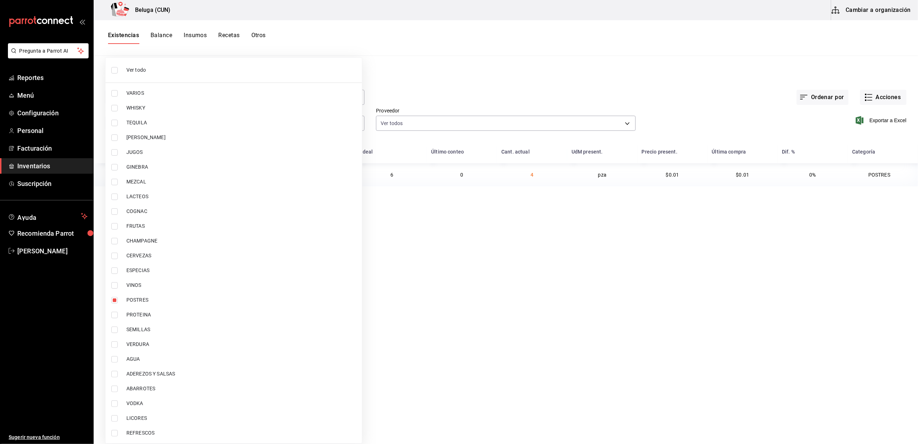
click at [116, 316] on input "checkbox" at bounding box center [114, 314] width 6 height 6
checkbox input "true"
type input "43c9e2b0-4afa-46e8-9575-d8271eaf3d25,49acfc3a-e67d-4012-8994-cdceb58e19f0"
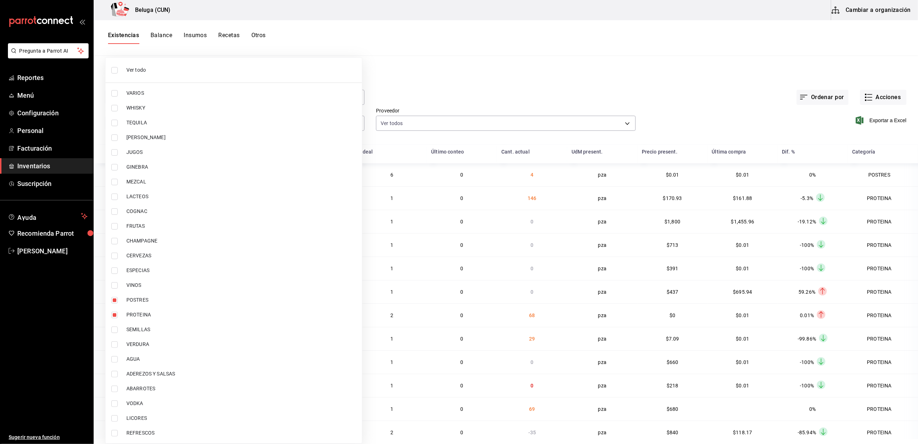
click at [390, 151] on div at bounding box center [459, 222] width 918 height 444
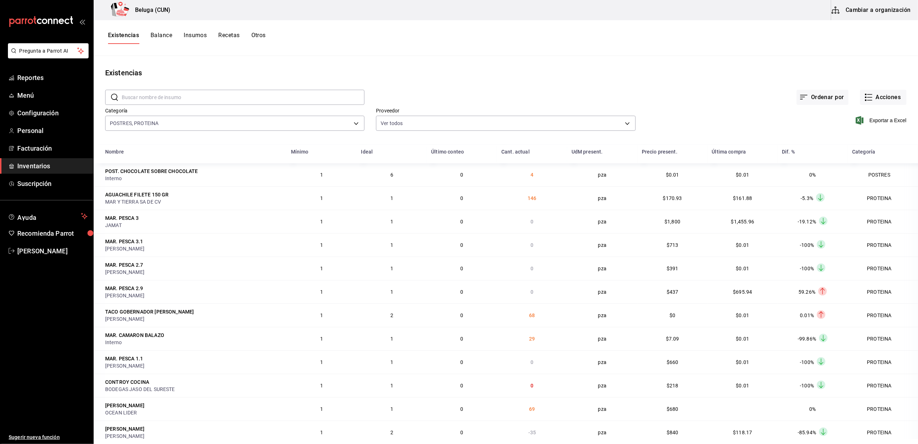
click at [882, 115] on div "Exportar a Excel" at bounding box center [771, 114] width 271 height 37
click at [883, 122] on span "Exportar a Excel" at bounding box center [881, 120] width 49 height 9
click at [35, 166] on span "Inventarios" at bounding box center [52, 166] width 70 height 10
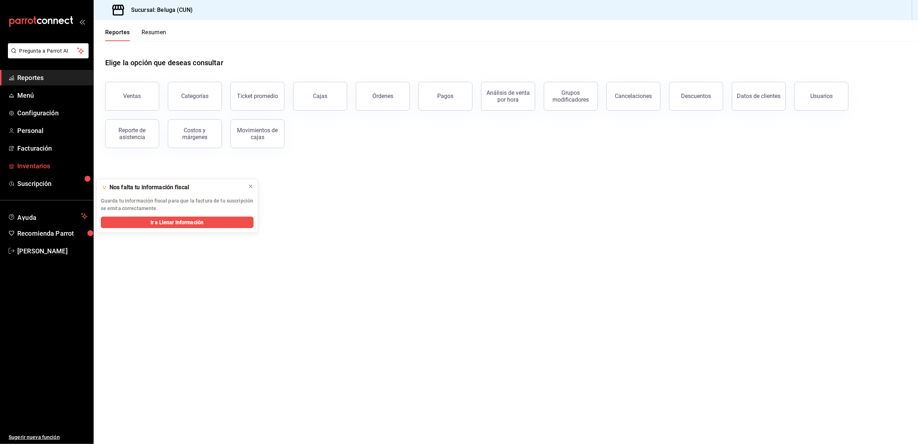
click at [32, 164] on span "Inventarios" at bounding box center [52, 166] width 70 height 10
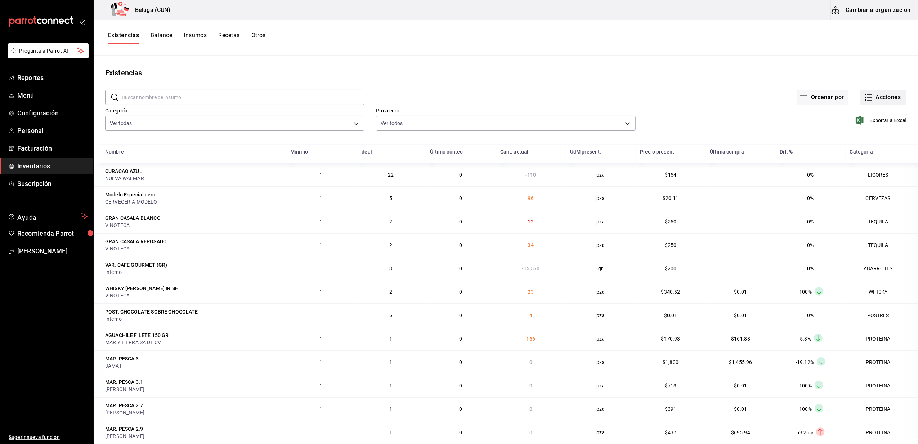
click at [875, 97] on button "Acciones" at bounding box center [883, 97] width 46 height 15
click at [859, 175] on span "Merma" at bounding box center [876, 175] width 60 height 8
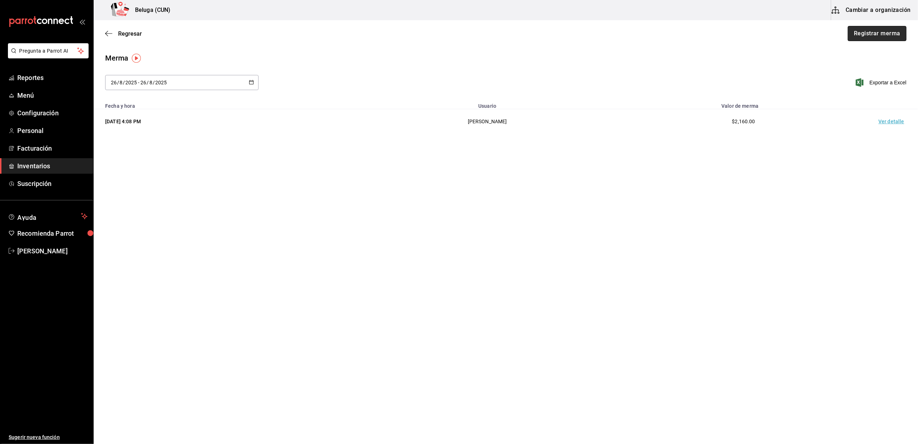
click at [872, 37] on button "Registrar merma" at bounding box center [877, 33] width 59 height 15
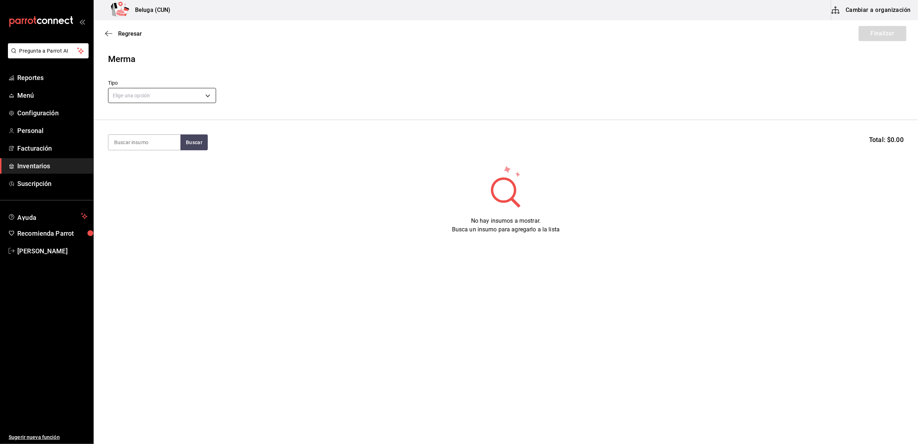
click at [164, 95] on body "Pregunta a Parrot AI Reportes Menú Configuración Personal Facturación Inventari…" at bounding box center [459, 201] width 918 height 403
click at [127, 142] on li "Error" at bounding box center [161, 142] width 107 height 12
type input "ERROR"
click at [140, 142] on input at bounding box center [144, 142] width 72 height 15
type input "crudo"
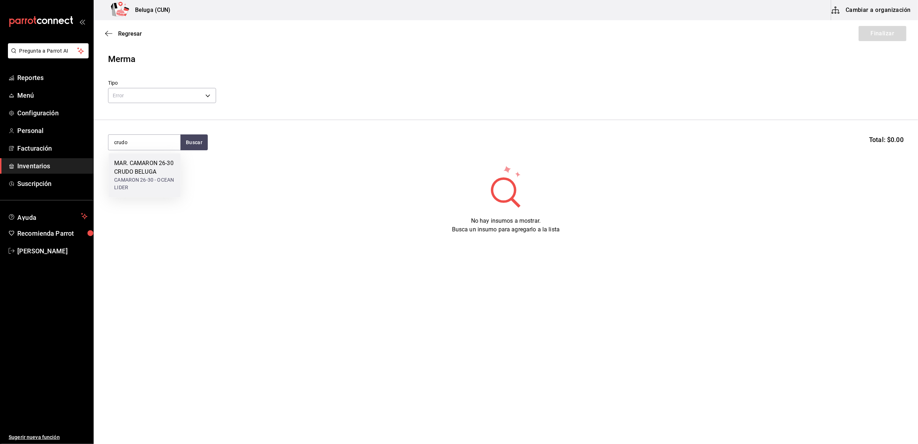
click at [141, 171] on div "MAR. CAMARON 26-30 CRUDO BELUGA" at bounding box center [144, 167] width 60 height 17
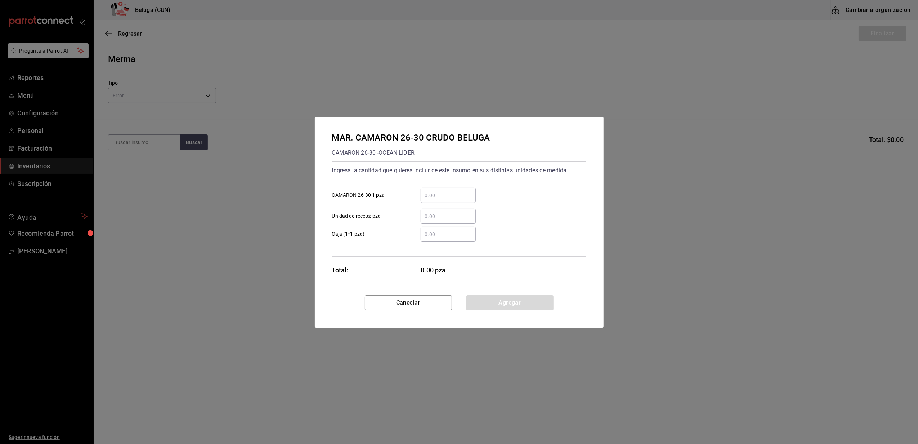
click at [436, 191] on input "​ CAMARON 26-30 1 pza" at bounding box center [448, 195] width 55 height 9
type input "4"
click at [405, 221] on div "​ Caja (1*1 pza)" at bounding box center [456, 231] width 260 height 21
click at [504, 302] on button "Agregar" at bounding box center [509, 302] width 87 height 15
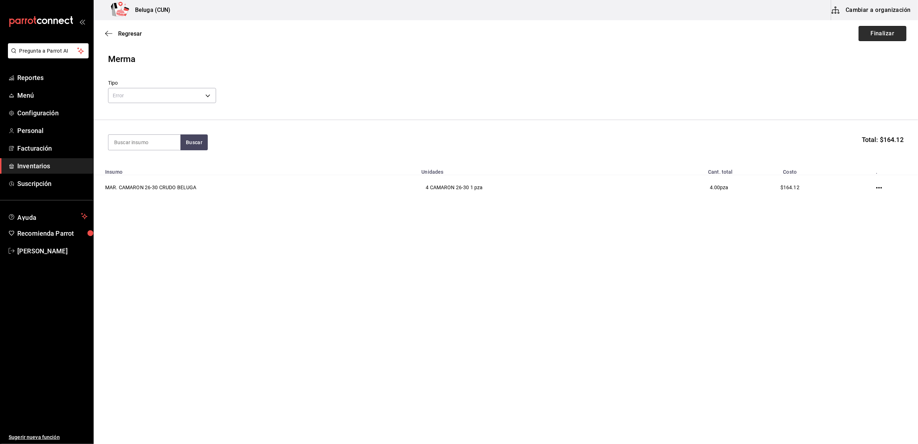
click at [880, 35] on button "Finalizar" at bounding box center [882, 33] width 48 height 15
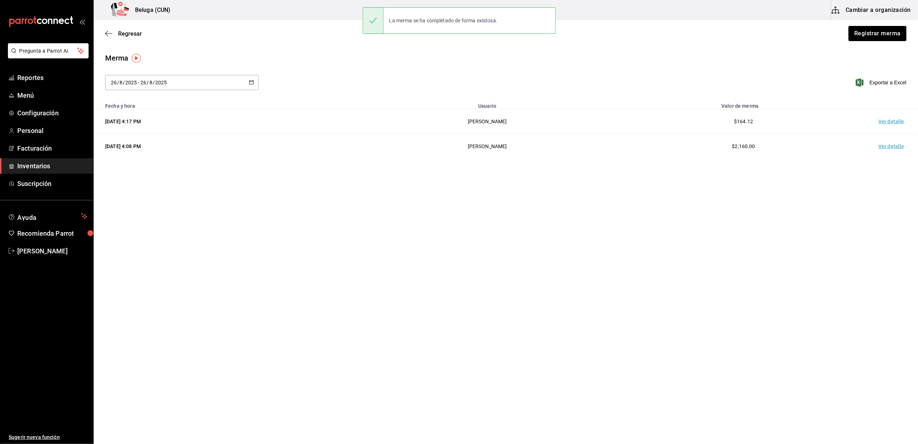
click at [895, 120] on td "Ver detalle" at bounding box center [892, 121] width 50 height 25
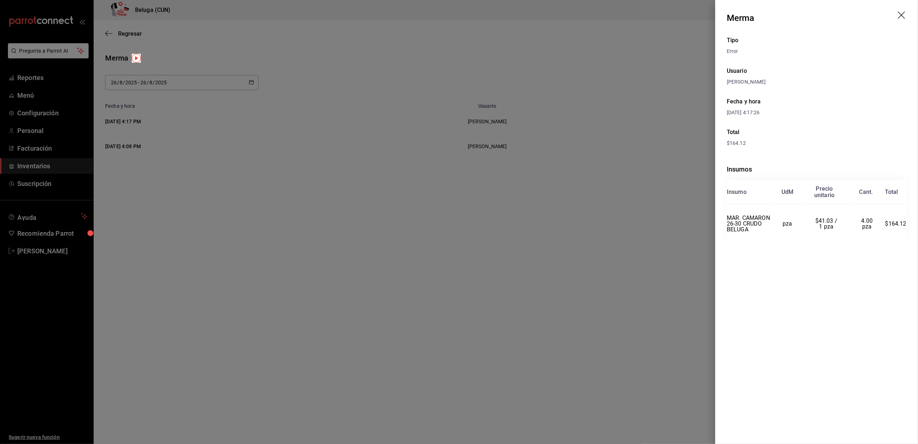
click at [900, 12] on icon "drag" at bounding box center [902, 16] width 9 height 9
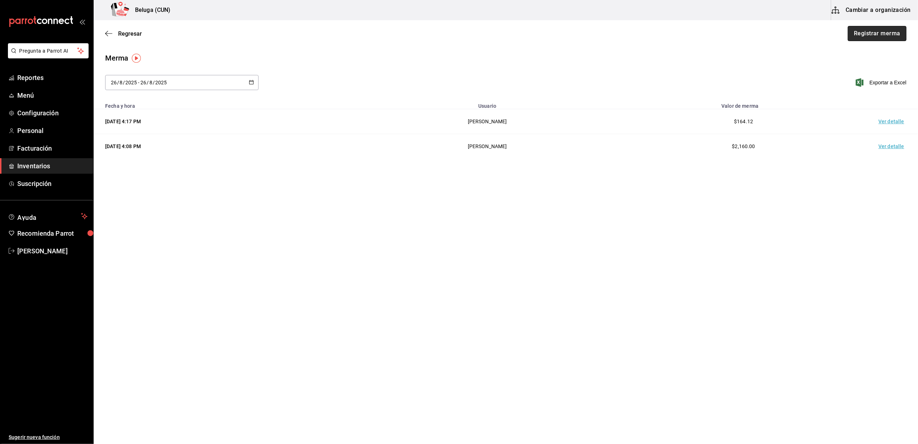
click at [868, 35] on button "Registrar merma" at bounding box center [877, 33] width 59 height 15
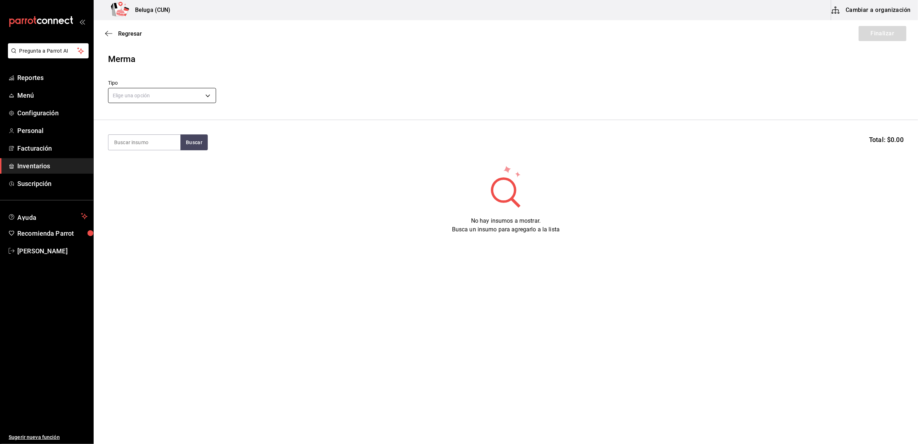
click at [214, 93] on body "Pregunta a Parrot AI Reportes Menú Configuración Personal Facturación Inventari…" at bounding box center [459, 201] width 918 height 403
click at [130, 146] on li "Error" at bounding box center [161, 142] width 107 height 12
type input "ERROR"
click at [134, 139] on input at bounding box center [144, 142] width 72 height 15
type input "aguach"
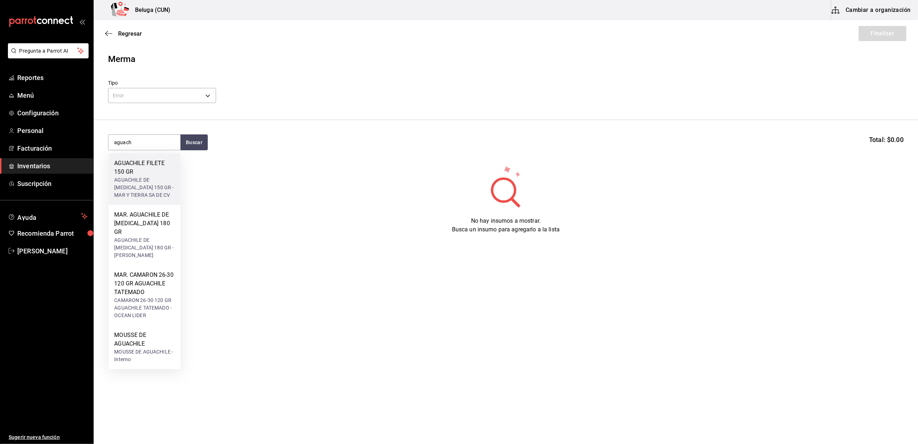
click at [130, 179] on div "AGUACHILE DE [MEDICAL_DATA] 150 GR - MAR Y TIERRA SA DE CV" at bounding box center [144, 187] width 60 height 23
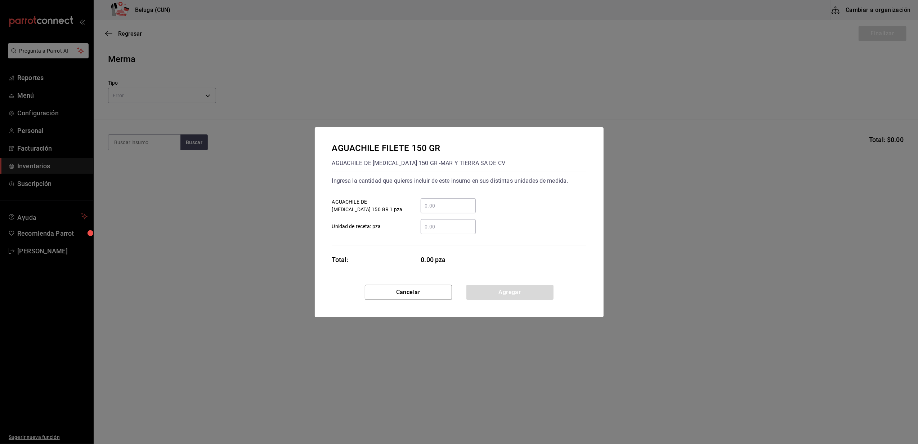
click at [434, 201] on input "​ AGUACHILE DE CALLO 150 GR 1 pza" at bounding box center [448, 205] width 55 height 9
type input "20"
click at [403, 221] on label "​ Unidad de receta: pza" at bounding box center [404, 226] width 144 height 15
click at [421, 222] on input "​ Unidad de receta: pza" at bounding box center [448, 226] width 55 height 9
click at [522, 288] on button "Agregar" at bounding box center [509, 291] width 87 height 15
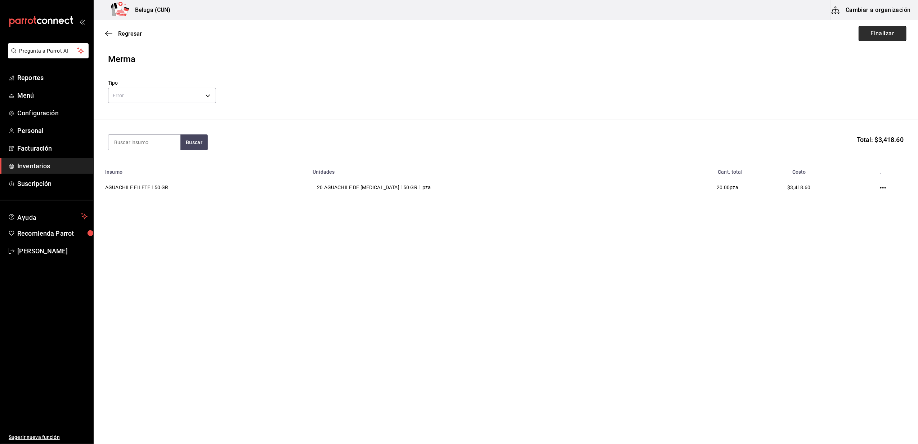
click at [882, 34] on button "Finalizar" at bounding box center [882, 33] width 48 height 15
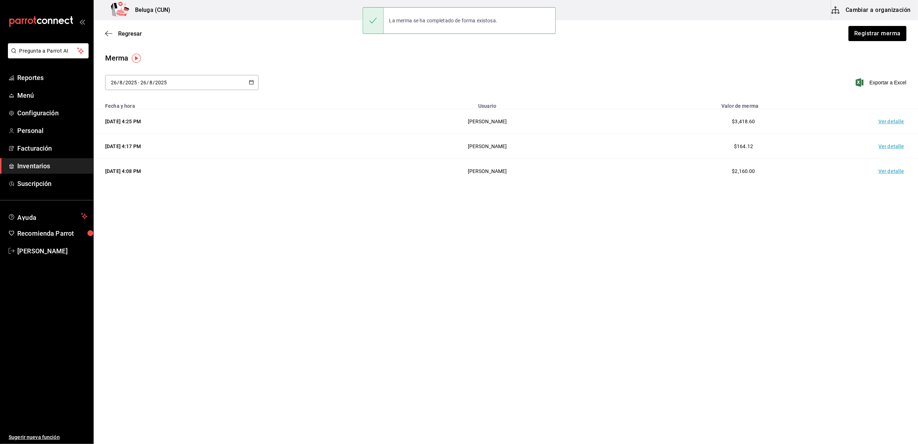
click at [896, 117] on td "Ver detalle" at bounding box center [892, 121] width 50 height 25
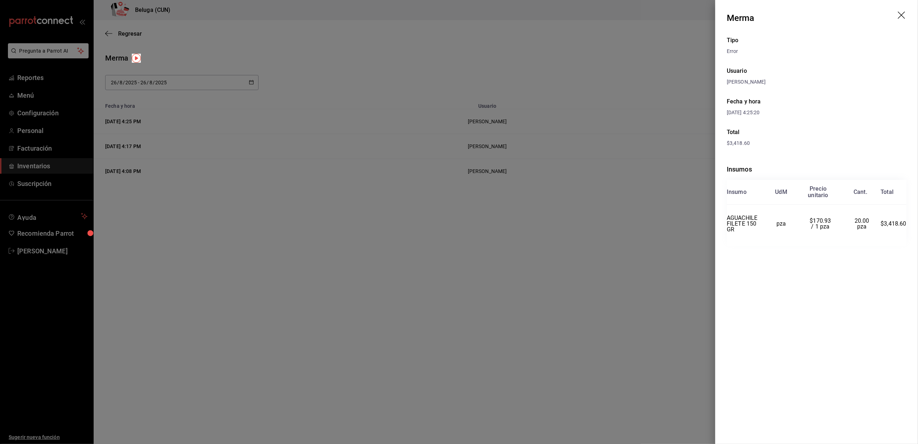
click at [906, 12] on icon "drag" at bounding box center [902, 16] width 9 height 9
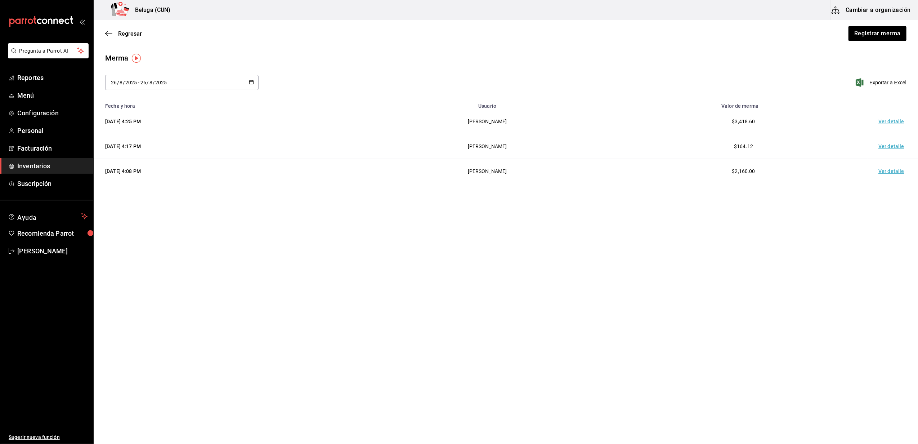
click at [45, 164] on span "Inventarios" at bounding box center [52, 166] width 70 height 10
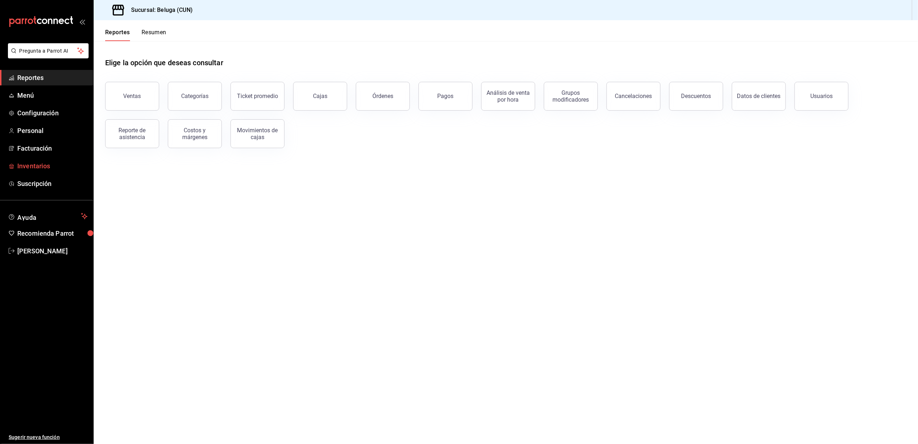
click at [35, 165] on span "Inventarios" at bounding box center [52, 166] width 70 height 10
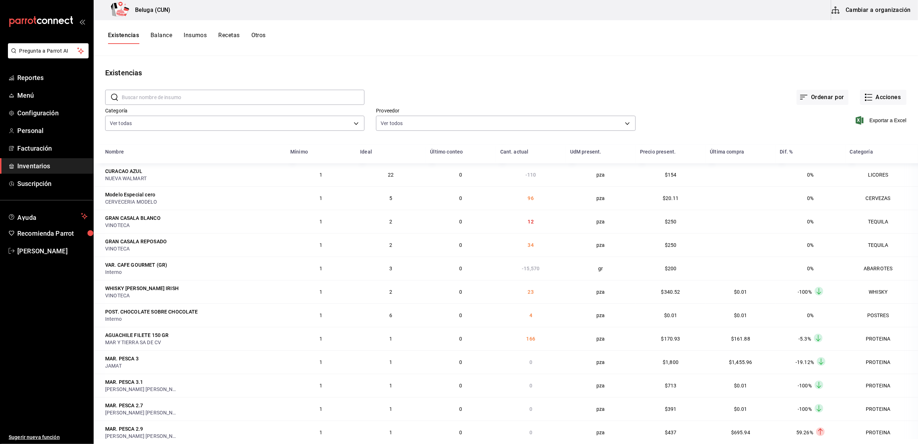
click at [192, 98] on input "text" at bounding box center [243, 97] width 243 height 14
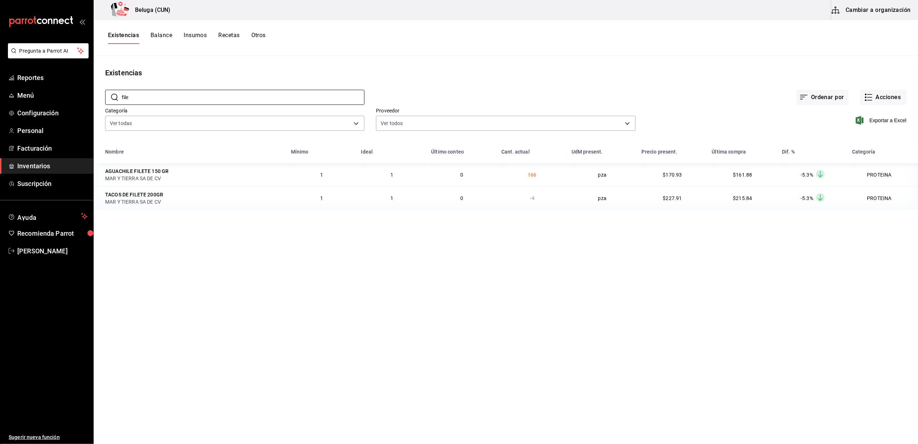
type input "file"
click at [176, 233] on main "Existencias ​ file ​ Ordenar por Acciones Categoría Ver todas f07f4d25-74ae-45a…" at bounding box center [506, 247] width 824 height 383
click at [146, 194] on div "TACOS DE FILETE 200GR" at bounding box center [134, 194] width 58 height 7
click at [162, 193] on div "TACOS DE FILETE 200GR" at bounding box center [134, 194] width 58 height 7
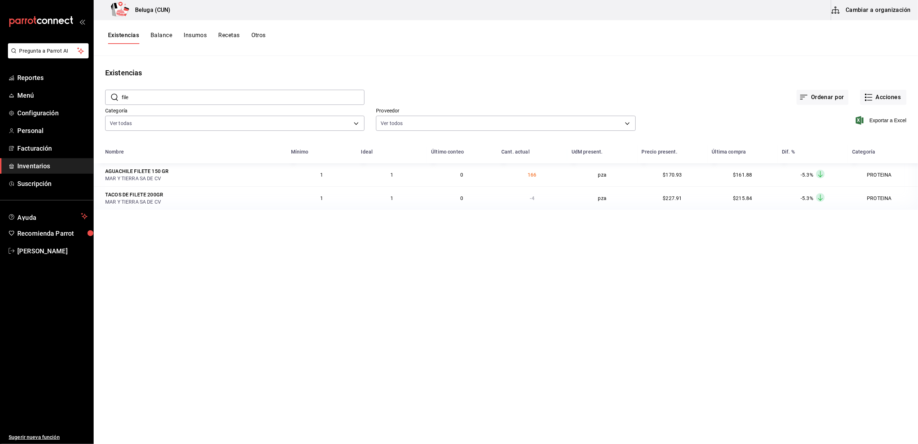
click at [878, 12] on button "Cambiar a organización" at bounding box center [871, 10] width 81 height 20
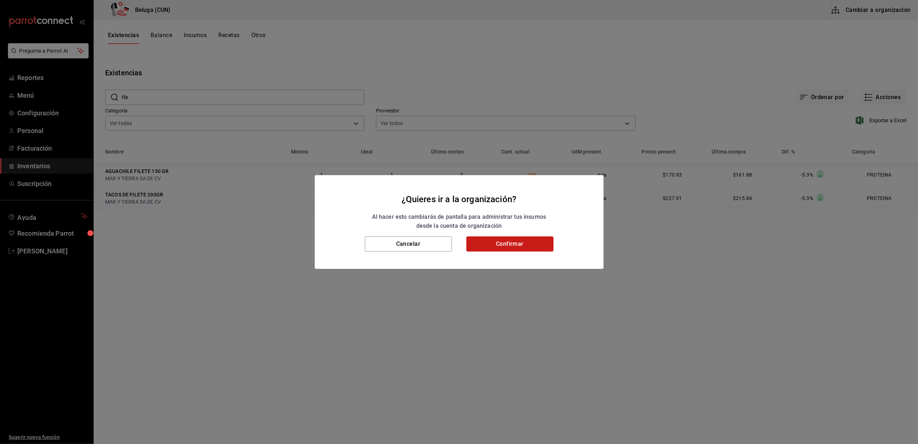
click at [502, 241] on button "Confirmar" at bounding box center [509, 243] width 87 height 15
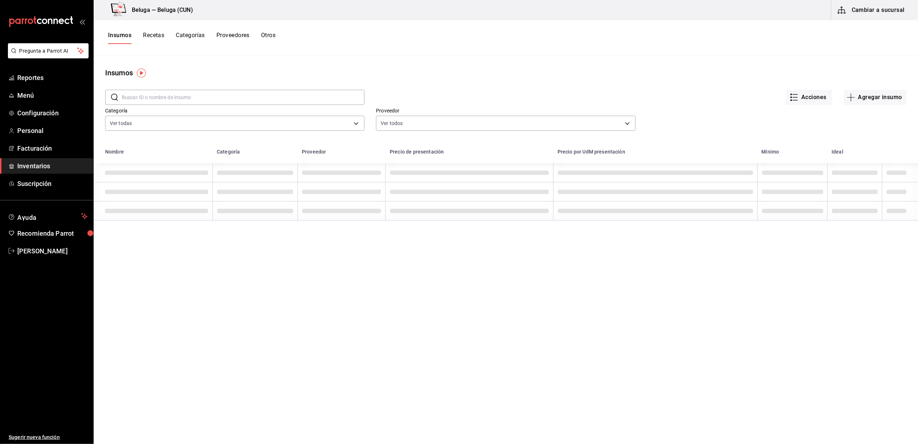
click at [156, 98] on input "text" at bounding box center [243, 97] width 243 height 14
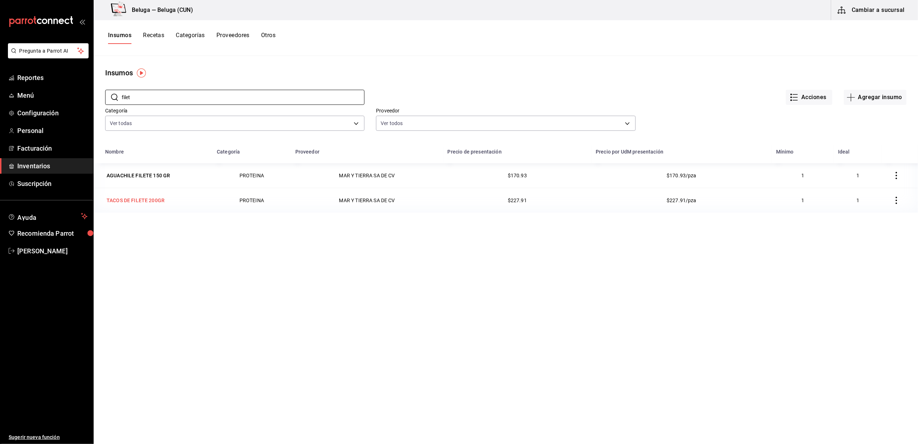
type input "filet"
click at [151, 200] on div "TACOS DE FILETE 200GR" at bounding box center [136, 200] width 58 height 7
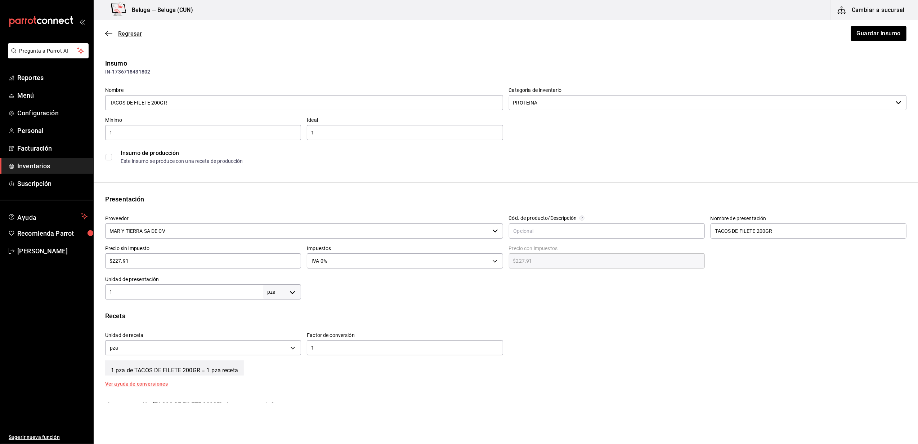
click at [137, 31] on span "Regresar" at bounding box center [130, 33] width 24 height 7
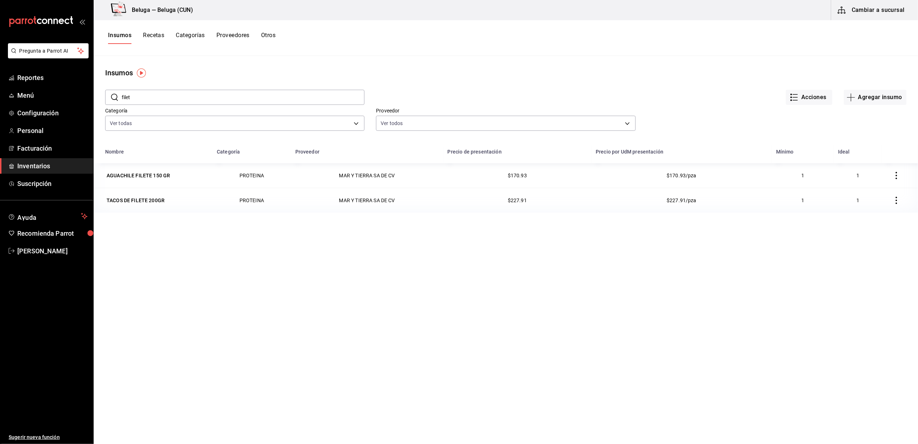
click at [35, 165] on span "Inventarios" at bounding box center [52, 166] width 70 height 10
